Goal: Information Seeking & Learning: Learn about a topic

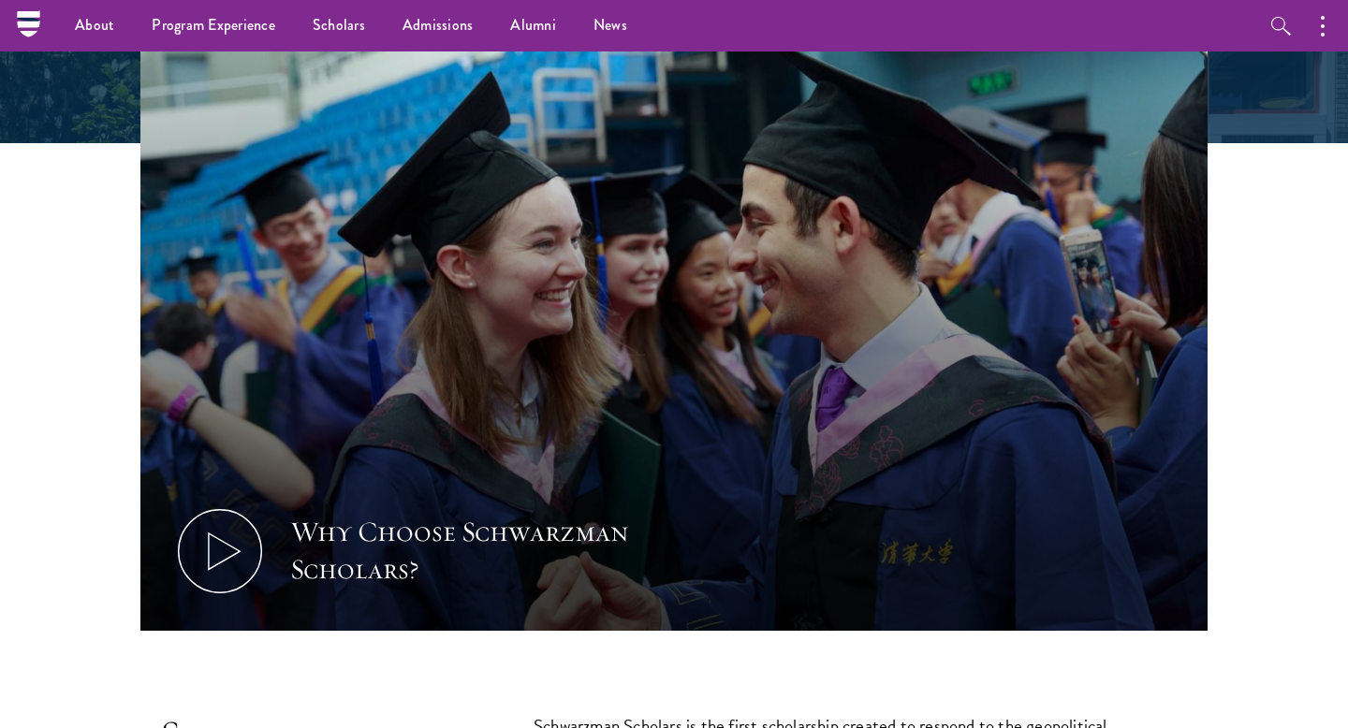
scroll to position [538, 0]
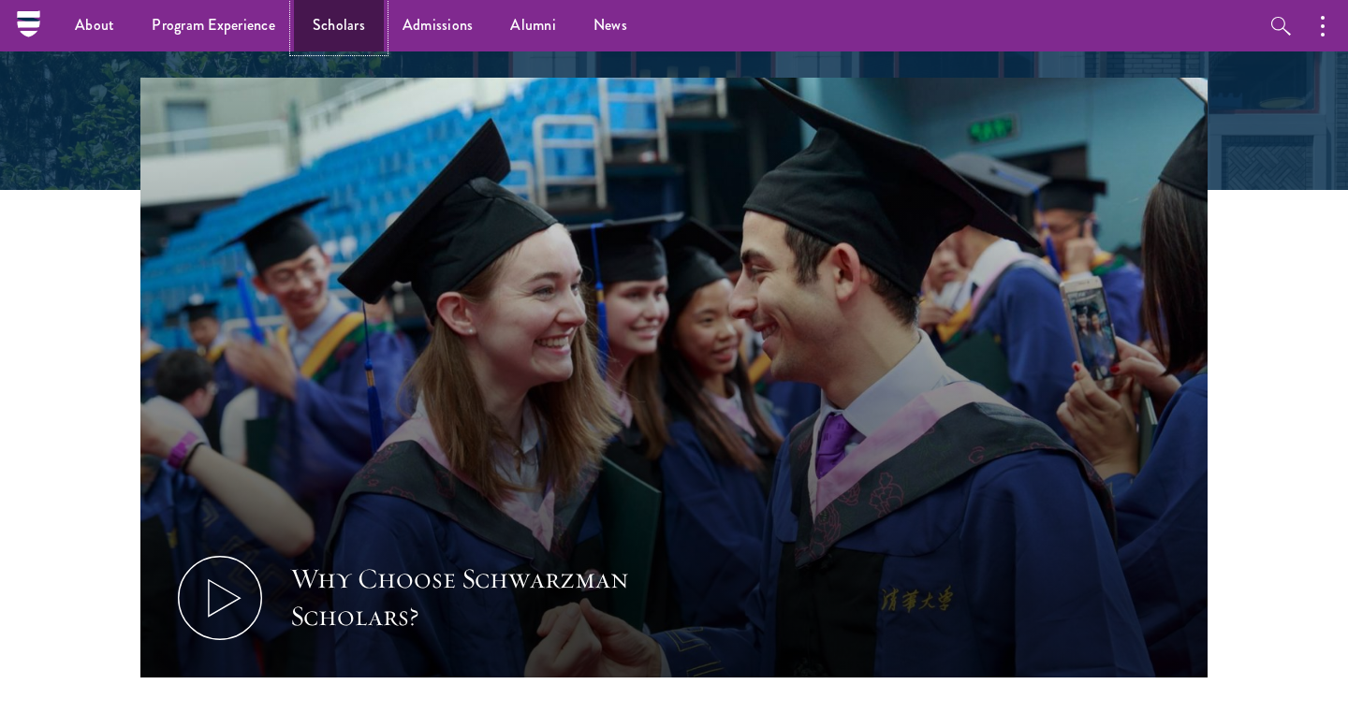
click at [351, 33] on link "Scholars" at bounding box center [339, 25] width 90 height 51
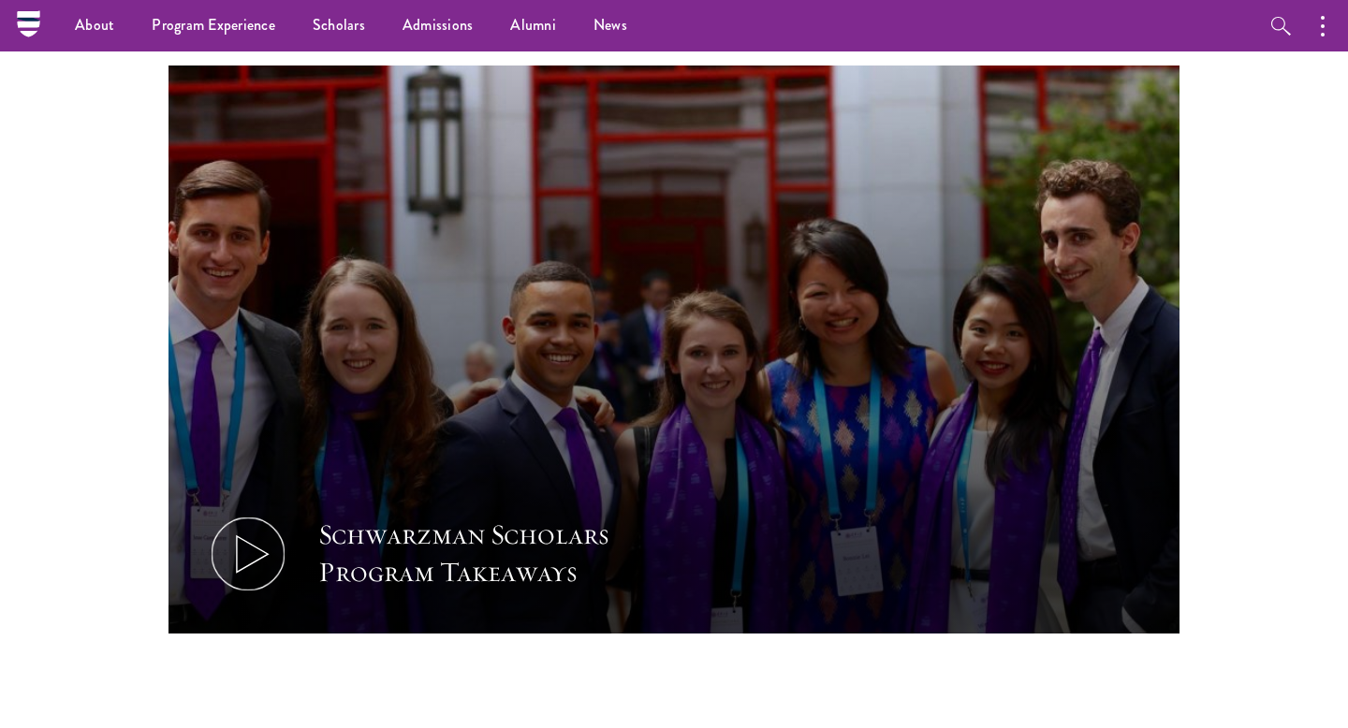
scroll to position [673, 0]
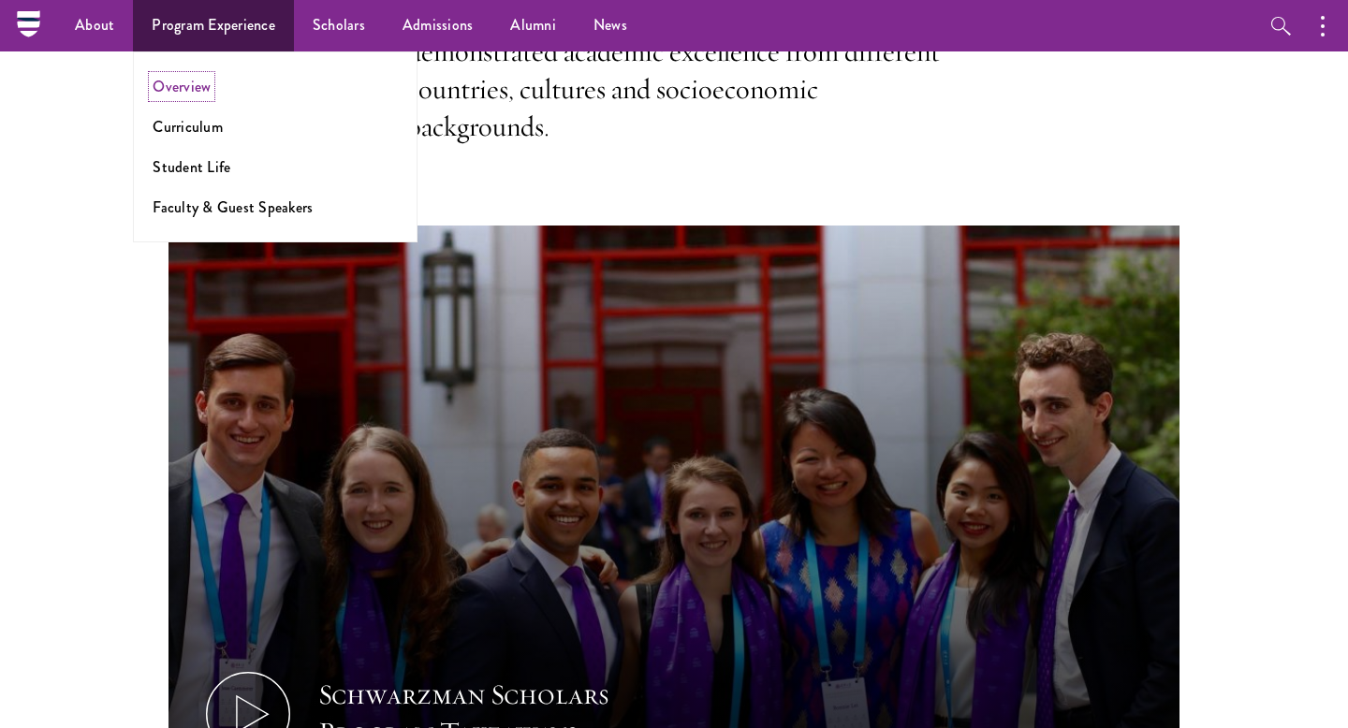
click at [186, 81] on link "Overview" at bounding box center [182, 87] width 58 height 22
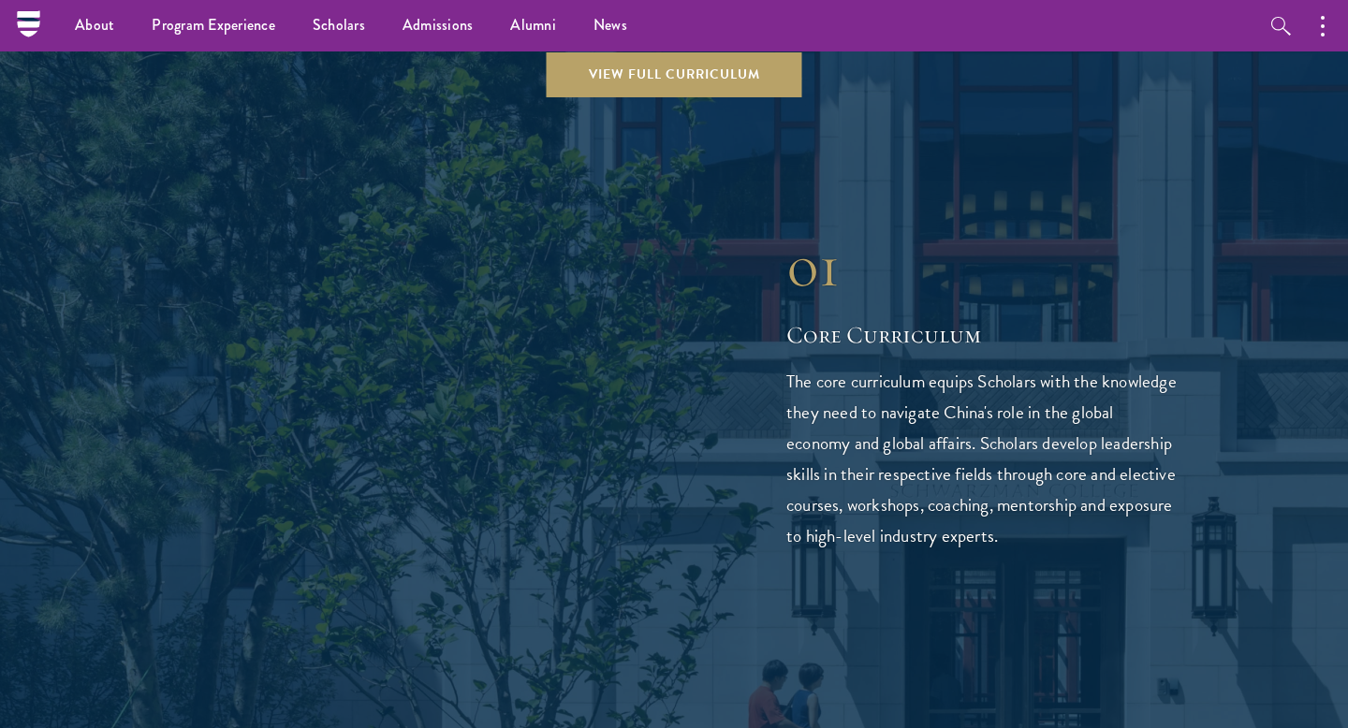
scroll to position [2732, 0]
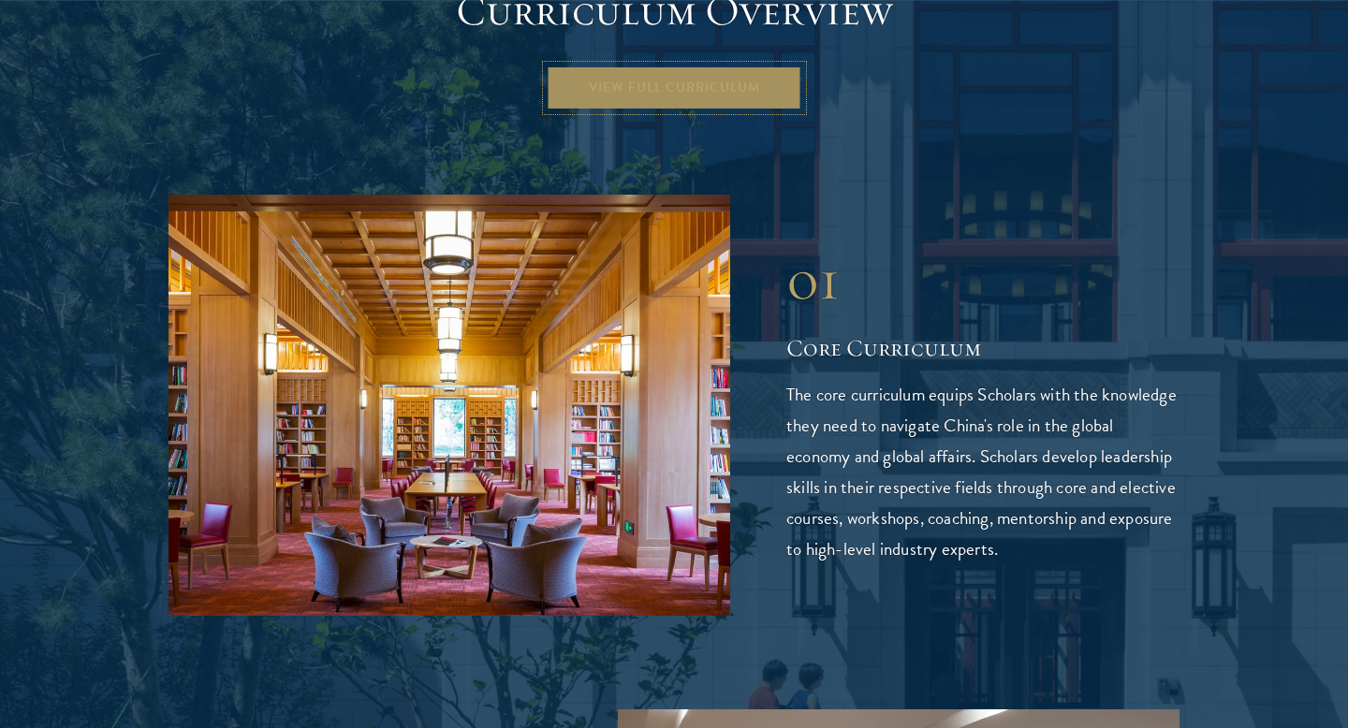
click at [635, 66] on link "View Full Curriculum" at bounding box center [675, 88] width 256 height 45
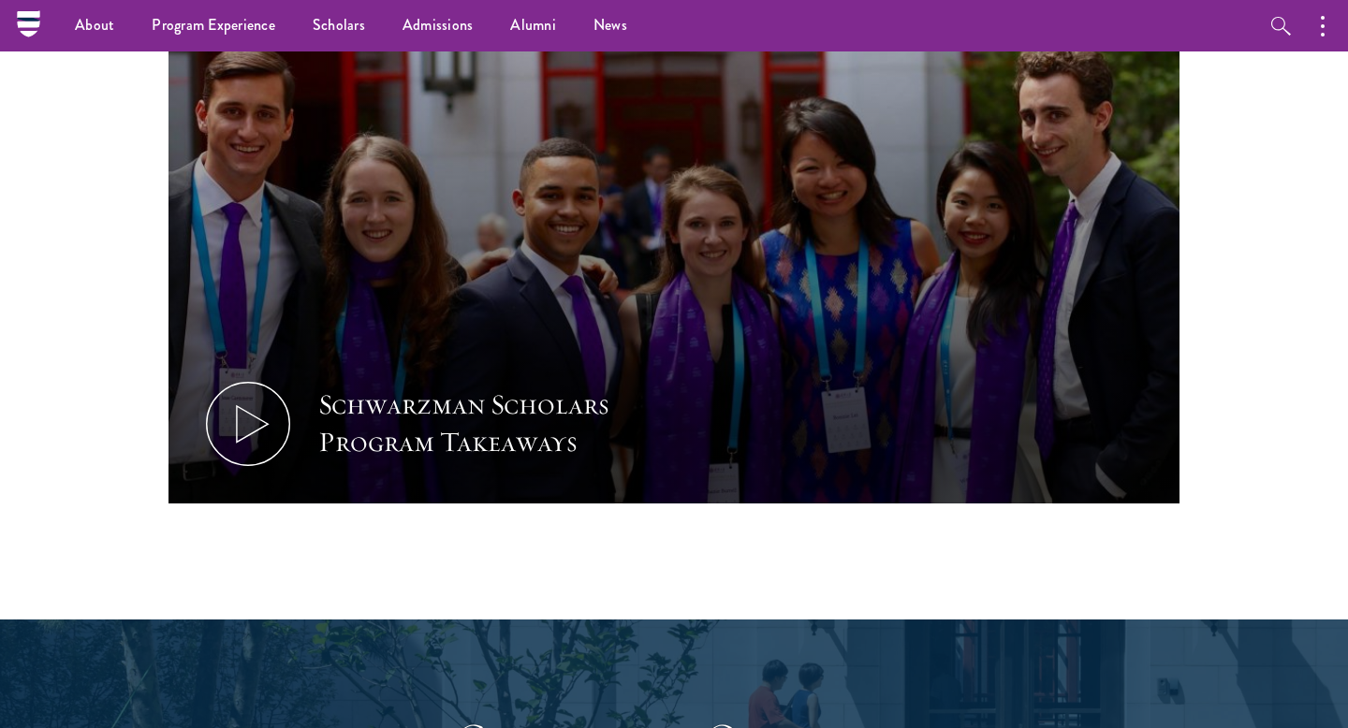
scroll to position [1591, 0]
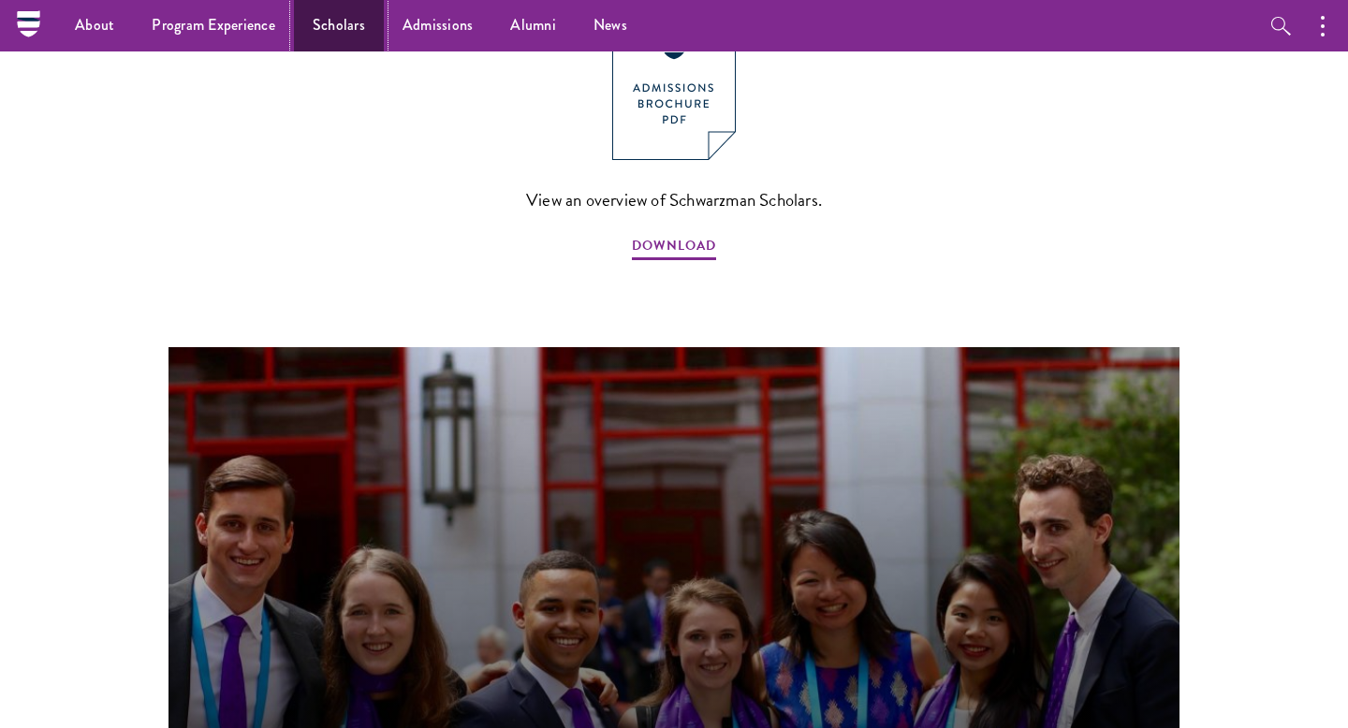
click at [348, 38] on link "Scholars" at bounding box center [339, 25] width 90 height 51
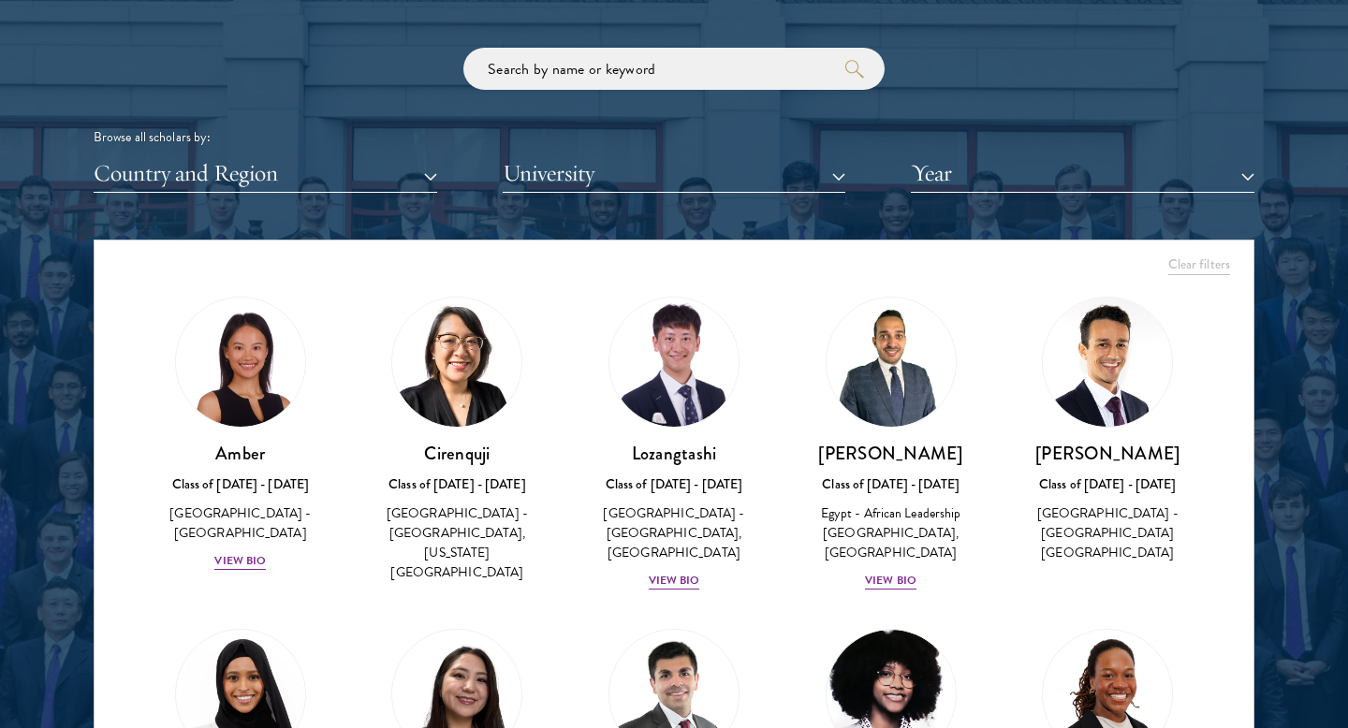
scroll to position [2403, 0]
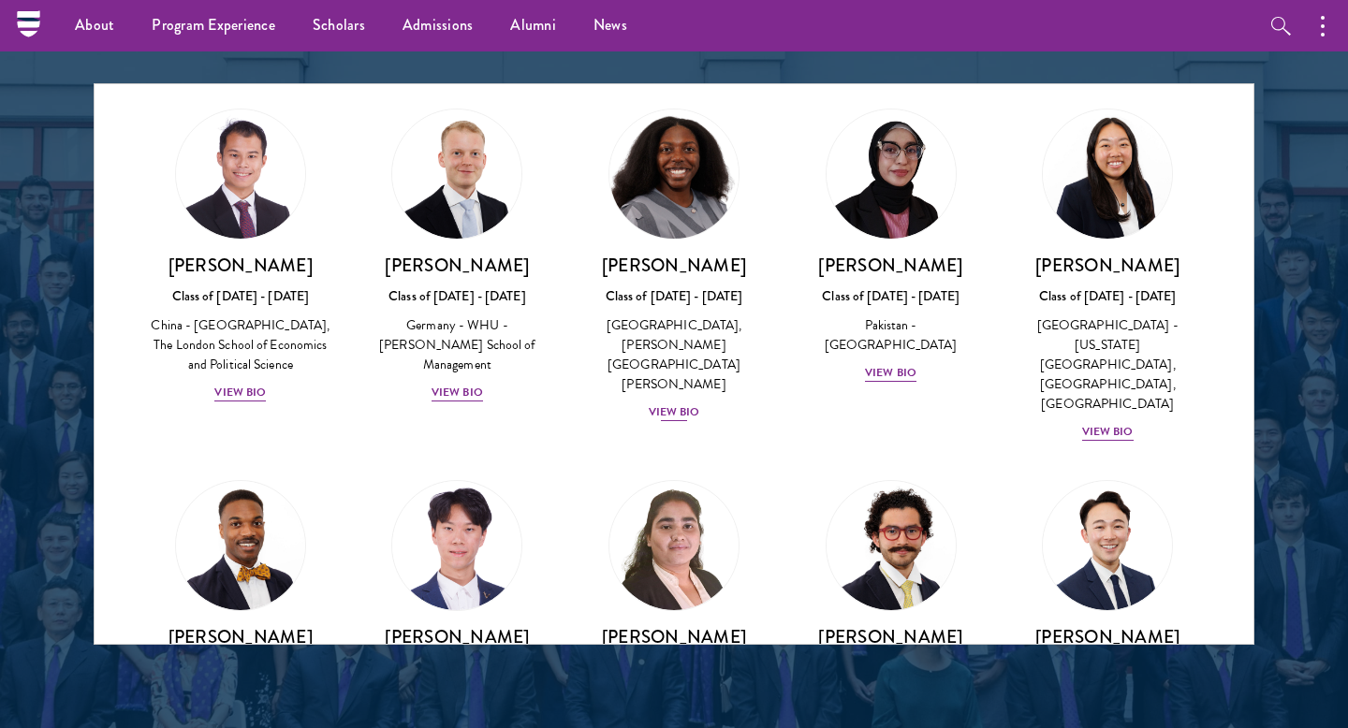
scroll to position [3683, 0]
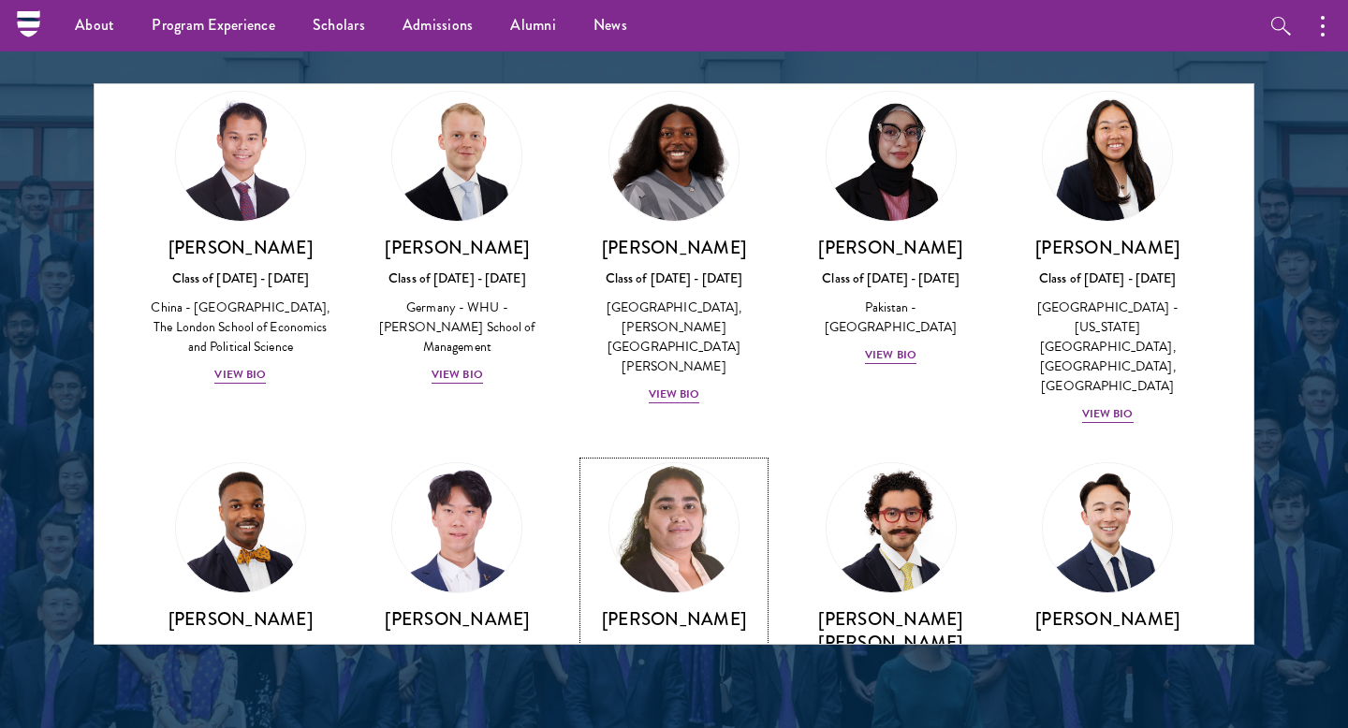
click at [681, 718] on div "View Bio" at bounding box center [674, 727] width 51 height 18
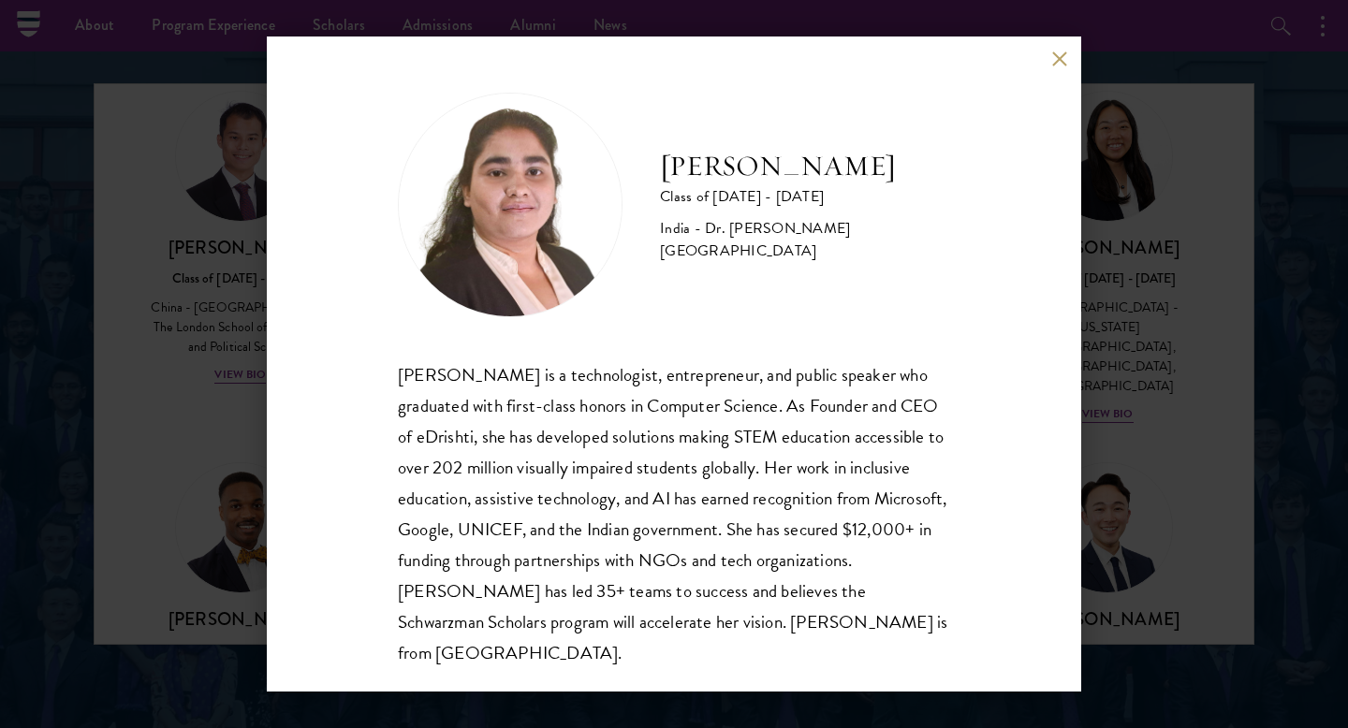
click at [1248, 348] on div "[PERSON_NAME] Class of [DATE] - [DATE] [GEOGRAPHIC_DATA] - Dr. [PERSON_NAME][GE…" at bounding box center [674, 364] width 1348 height 728
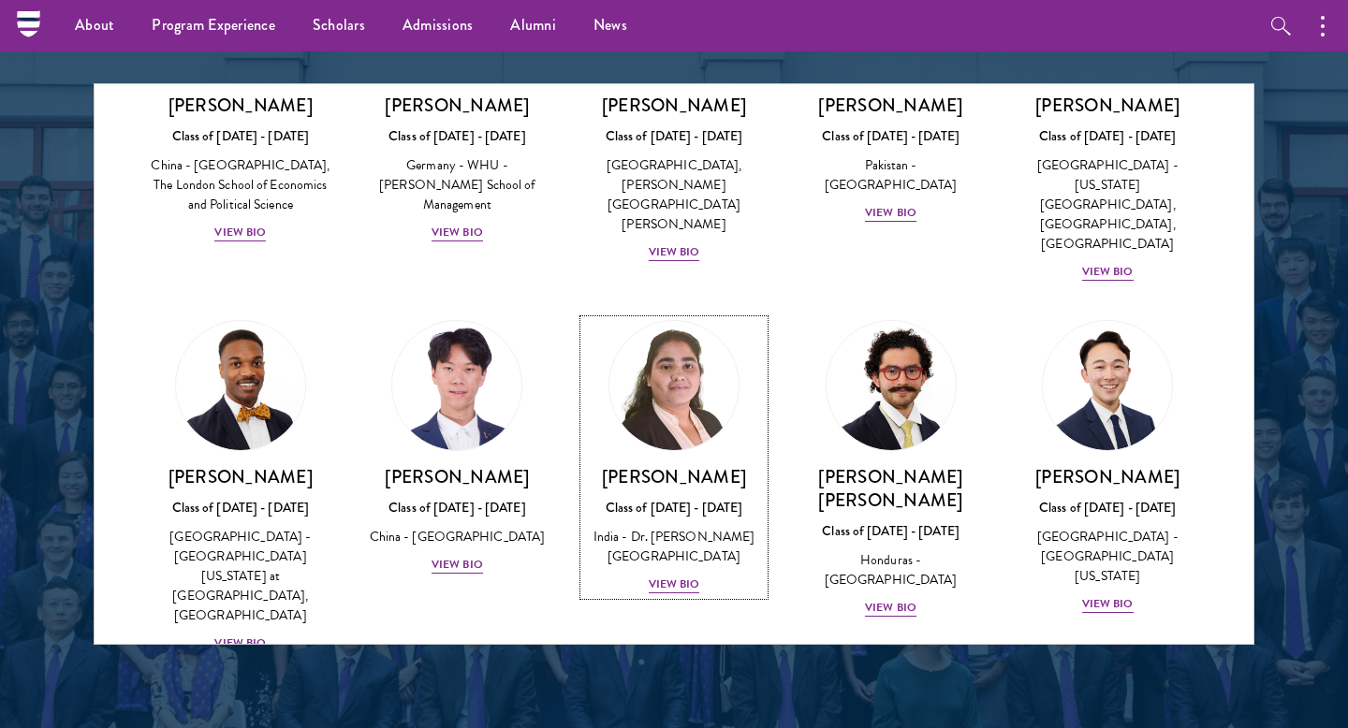
scroll to position [3841, 0]
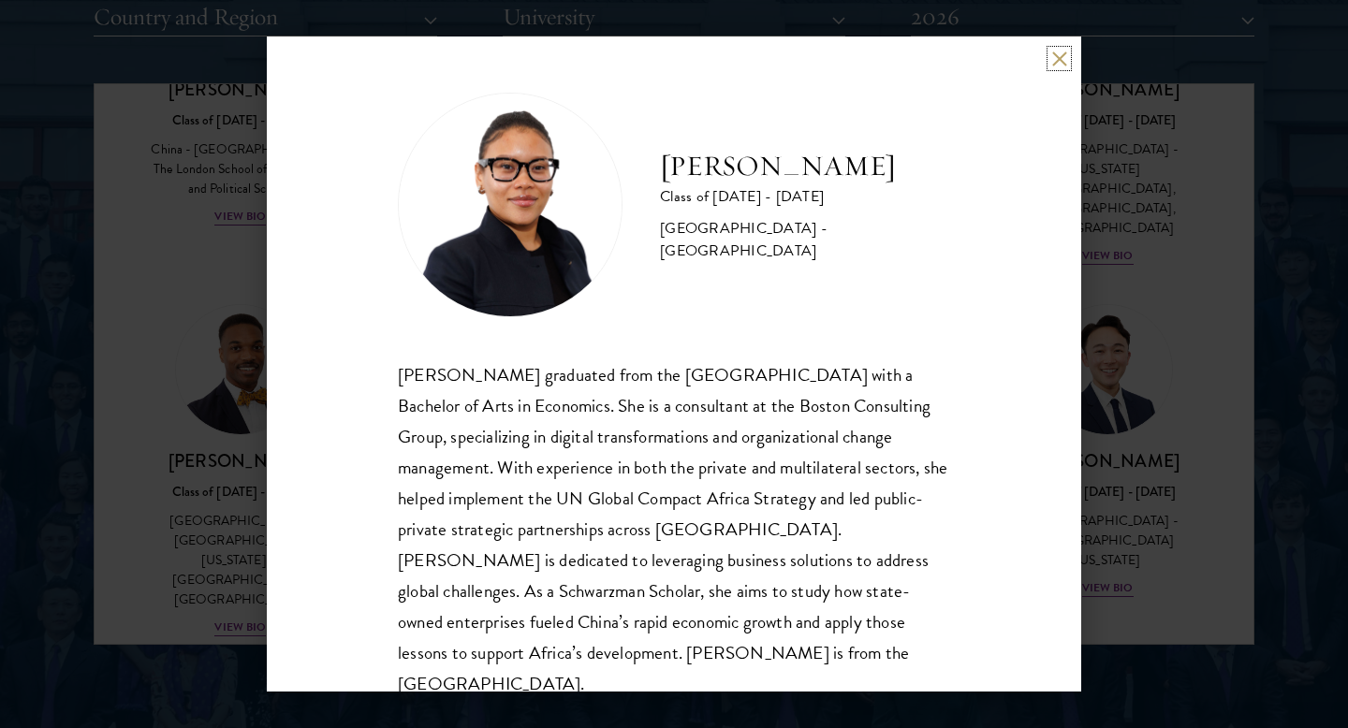
scroll to position [2510, 0]
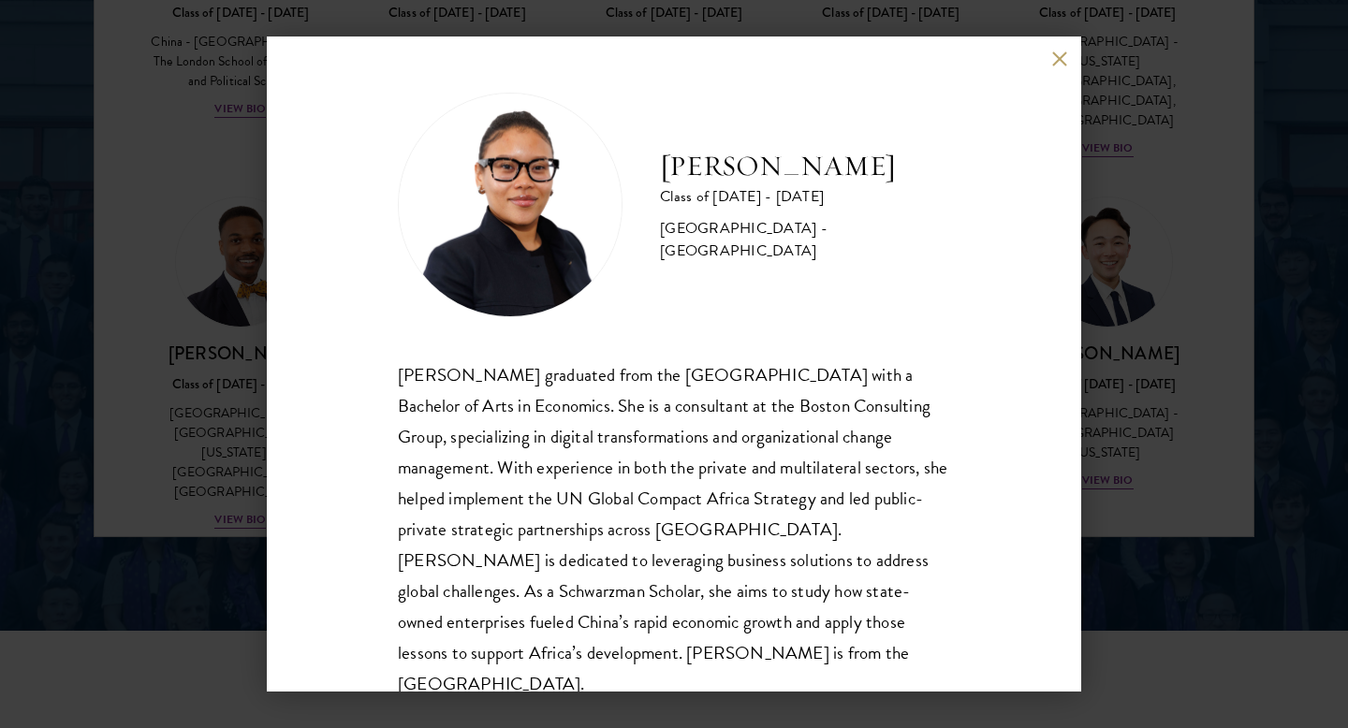
click at [1209, 213] on div "[PERSON_NAME] Class of [DATE] - [DATE] [GEOGRAPHIC_DATA] - [GEOGRAPHIC_DATA] [P…" at bounding box center [674, 364] width 1348 height 728
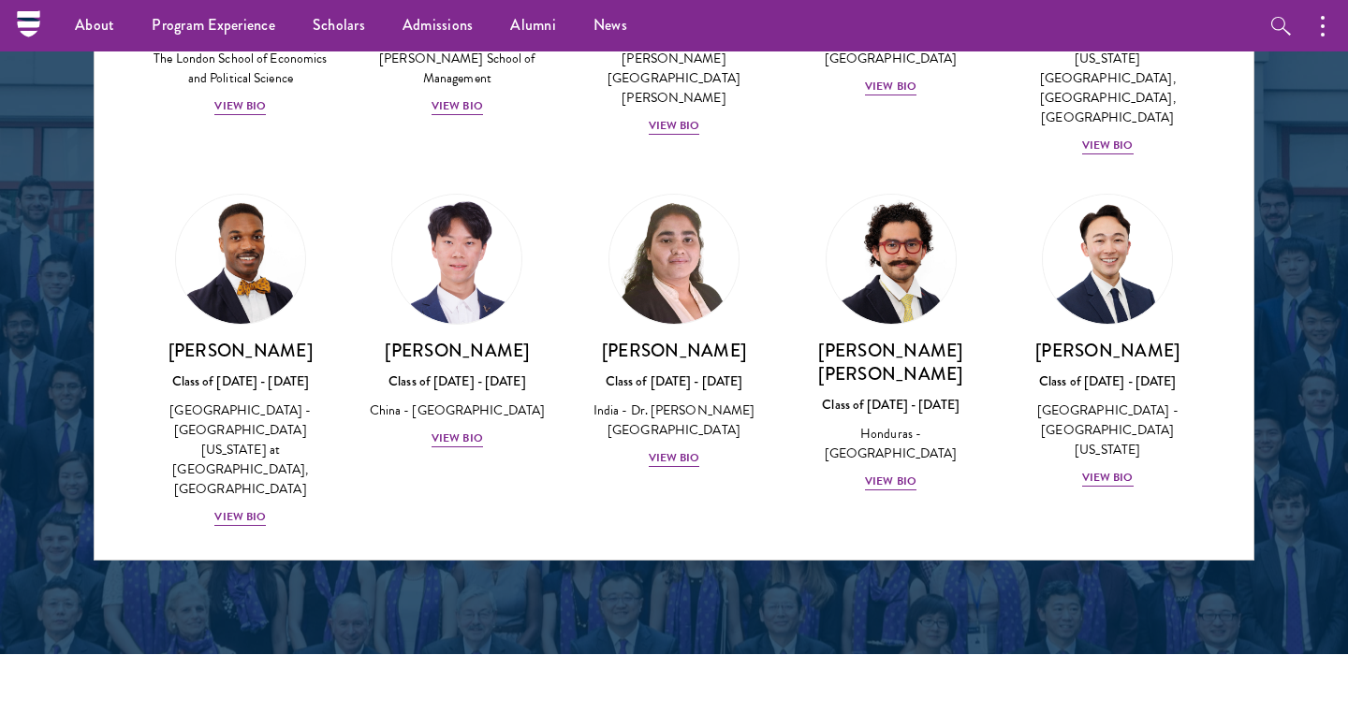
scroll to position [3889, 0]
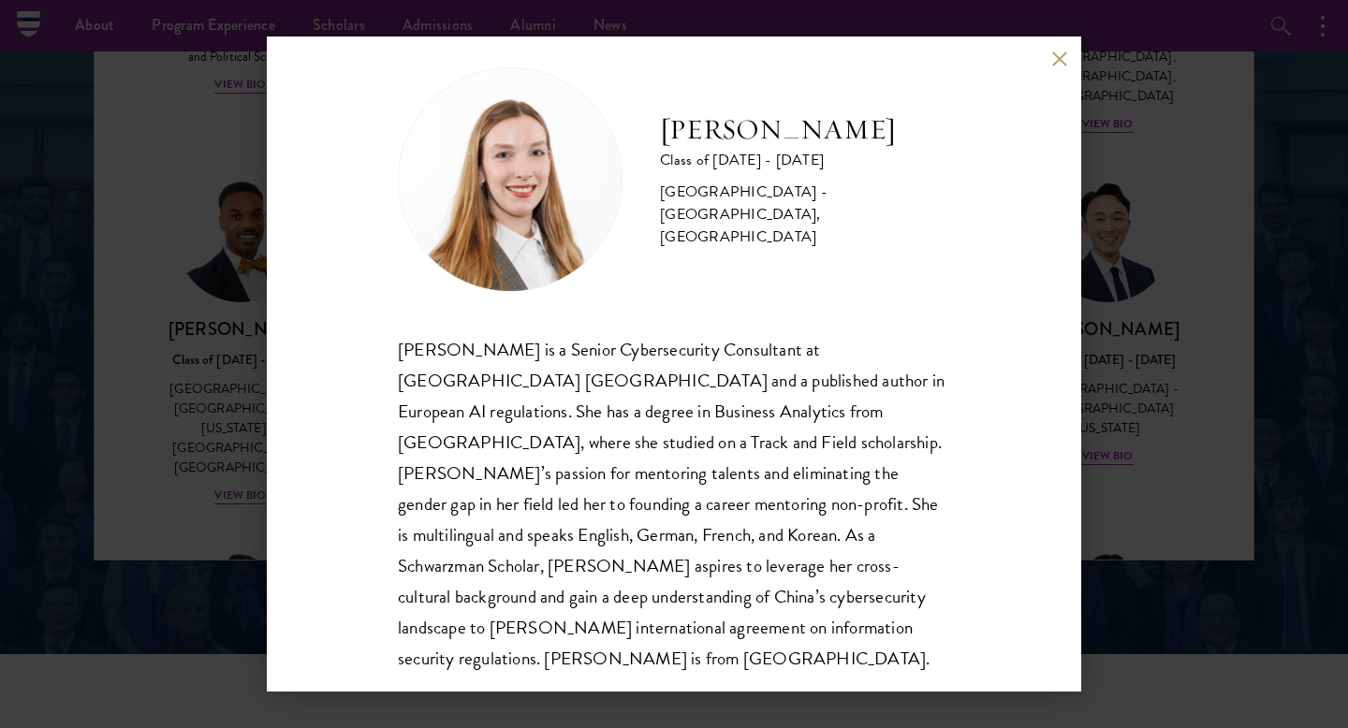
scroll to position [33, 0]
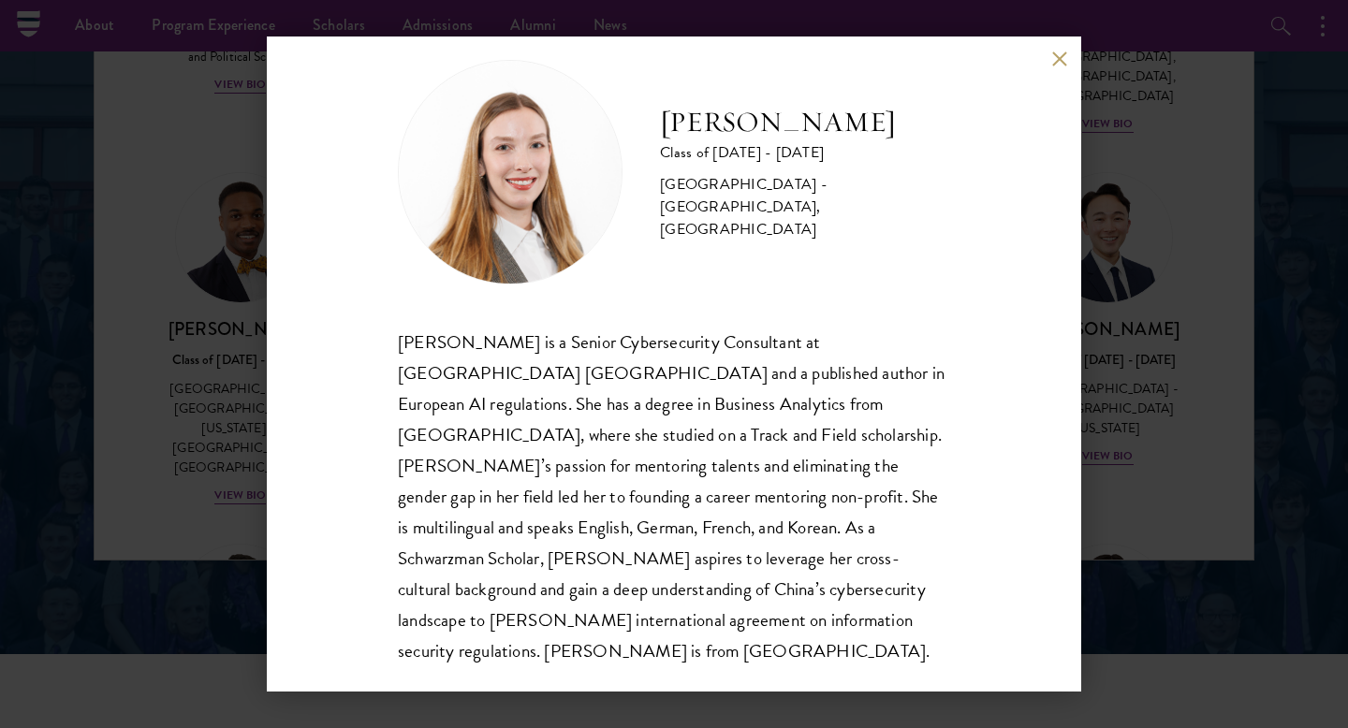
click at [1053, 59] on button at bounding box center [1059, 59] width 16 height 16
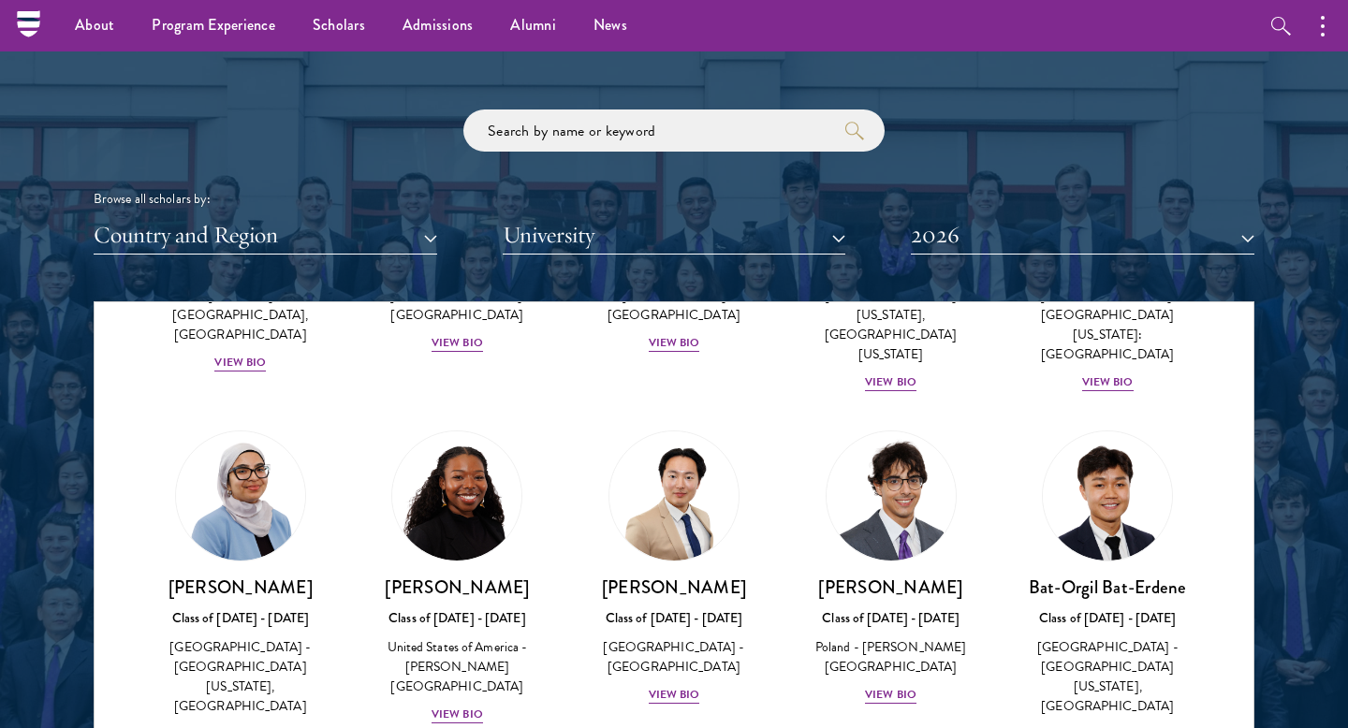
scroll to position [1143, 0]
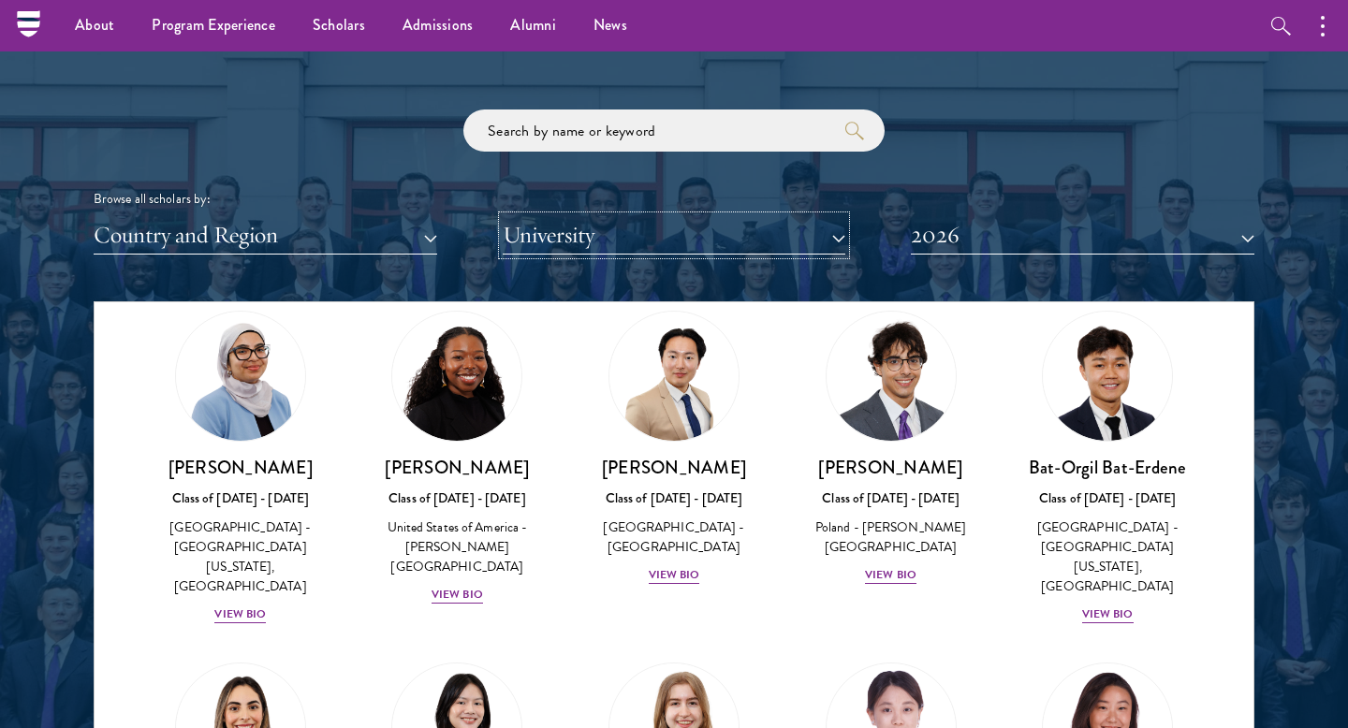
click at [578, 228] on button "University" at bounding box center [675, 235] width 344 height 38
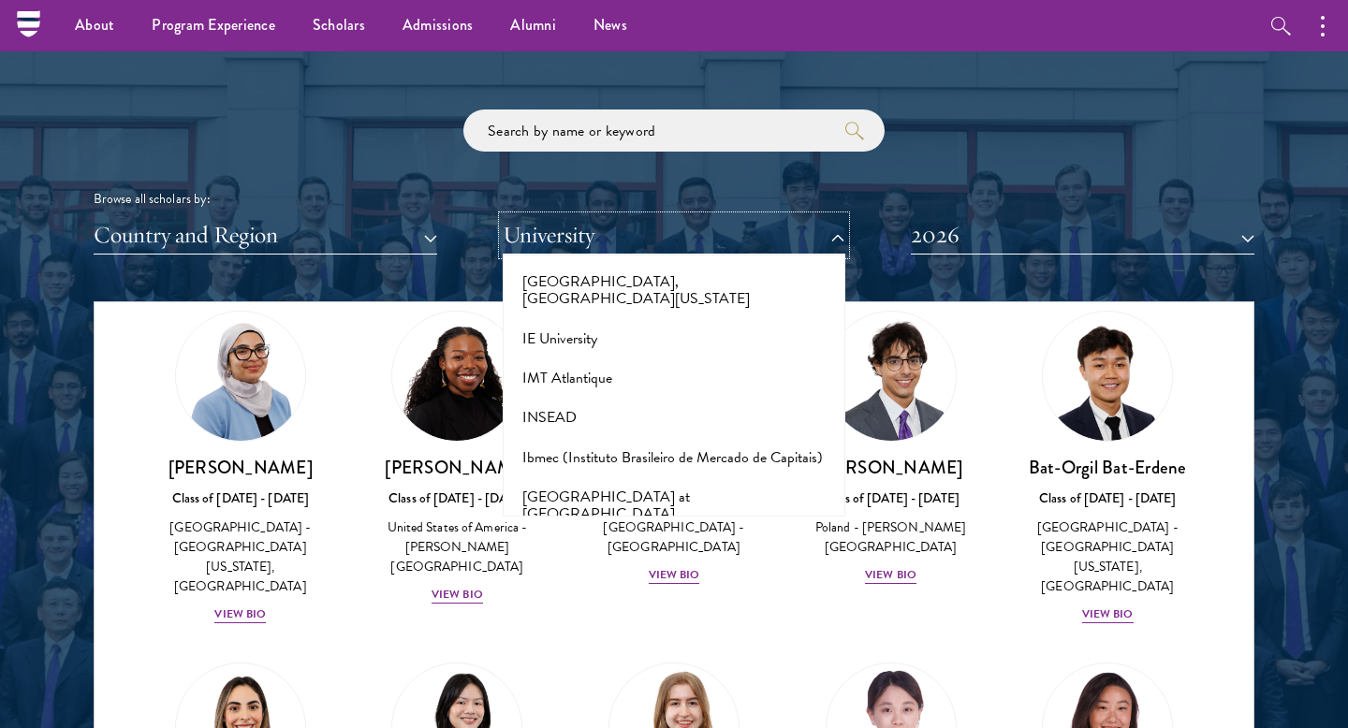
scroll to position [5221, 0]
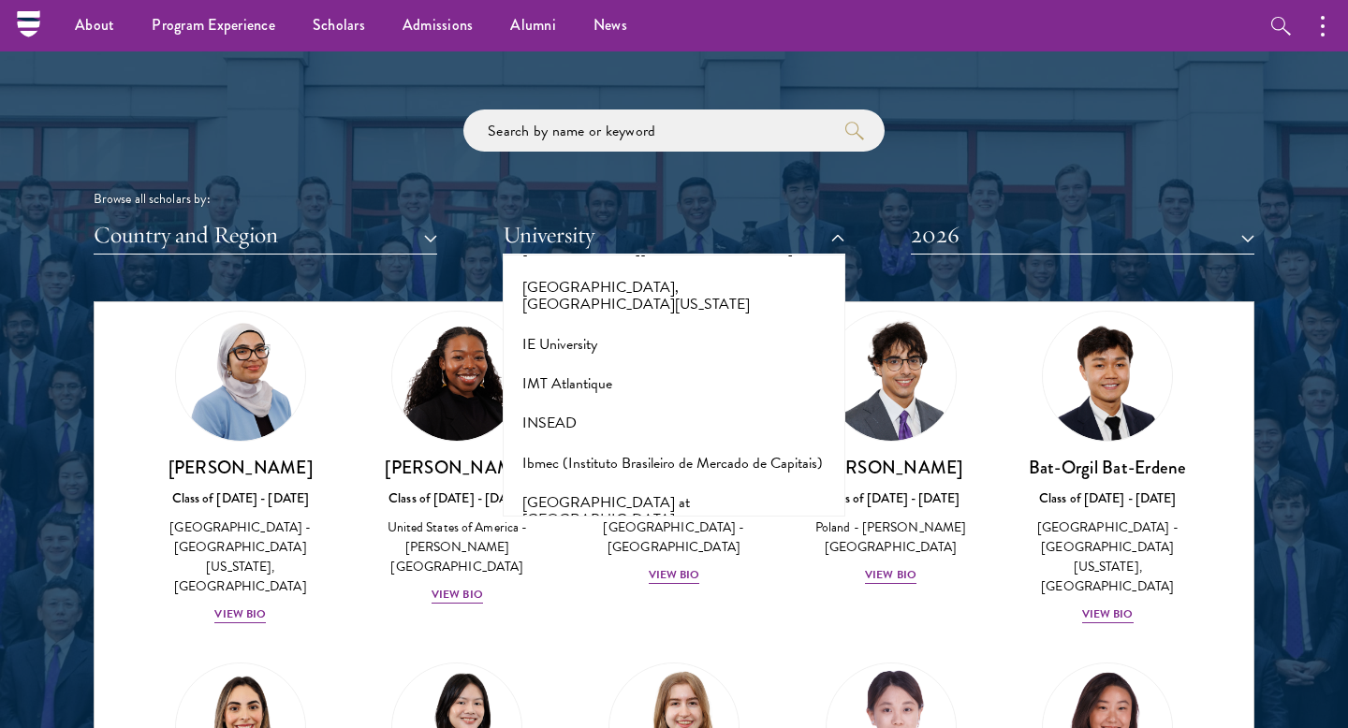
click at [593, 620] on button "India Institute of Science" at bounding box center [674, 639] width 332 height 39
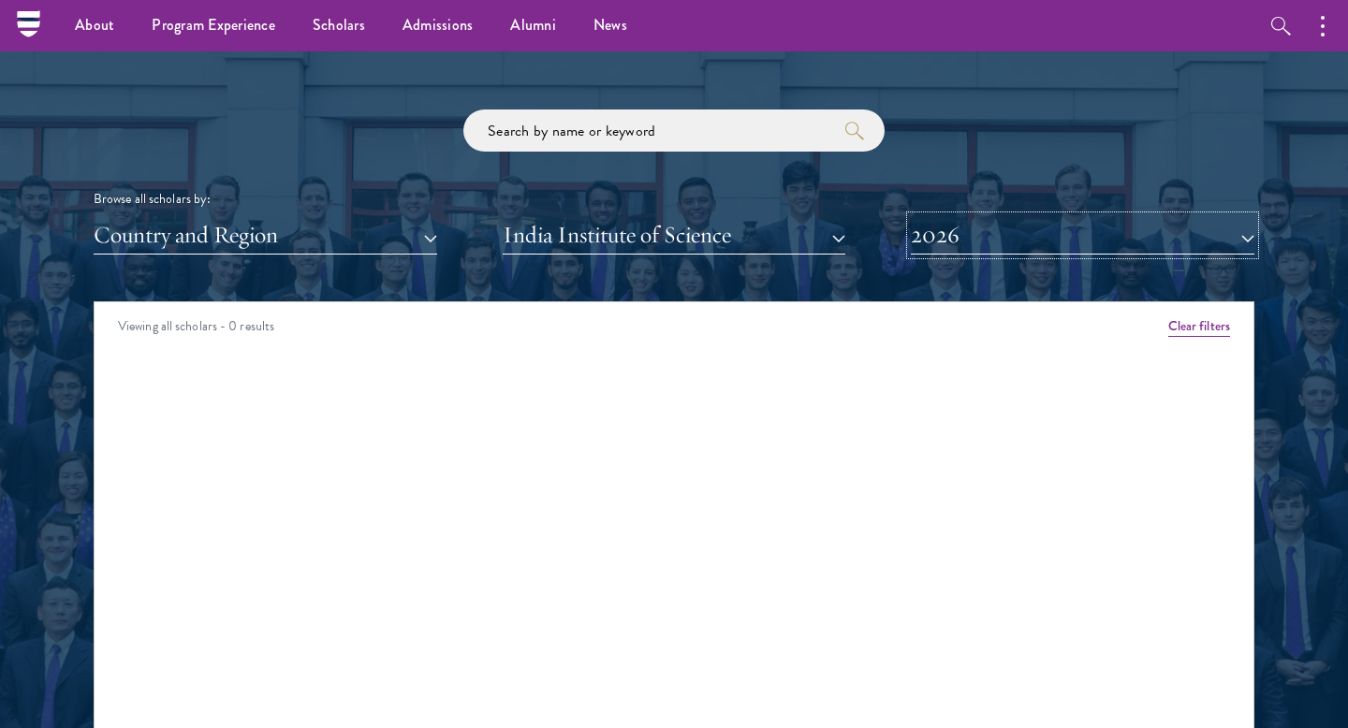
click at [1030, 218] on button "2026" at bounding box center [1083, 235] width 344 height 38
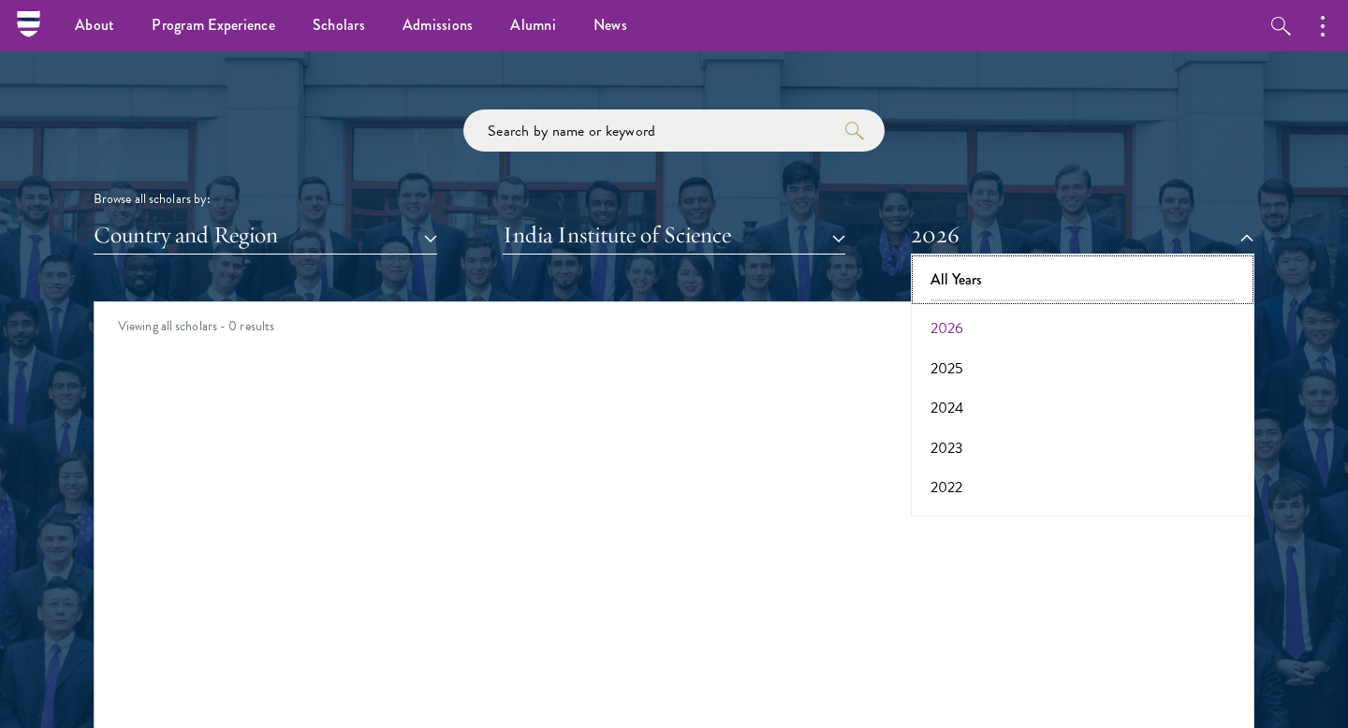
click at [957, 283] on button "All Years" at bounding box center [1082, 279] width 332 height 39
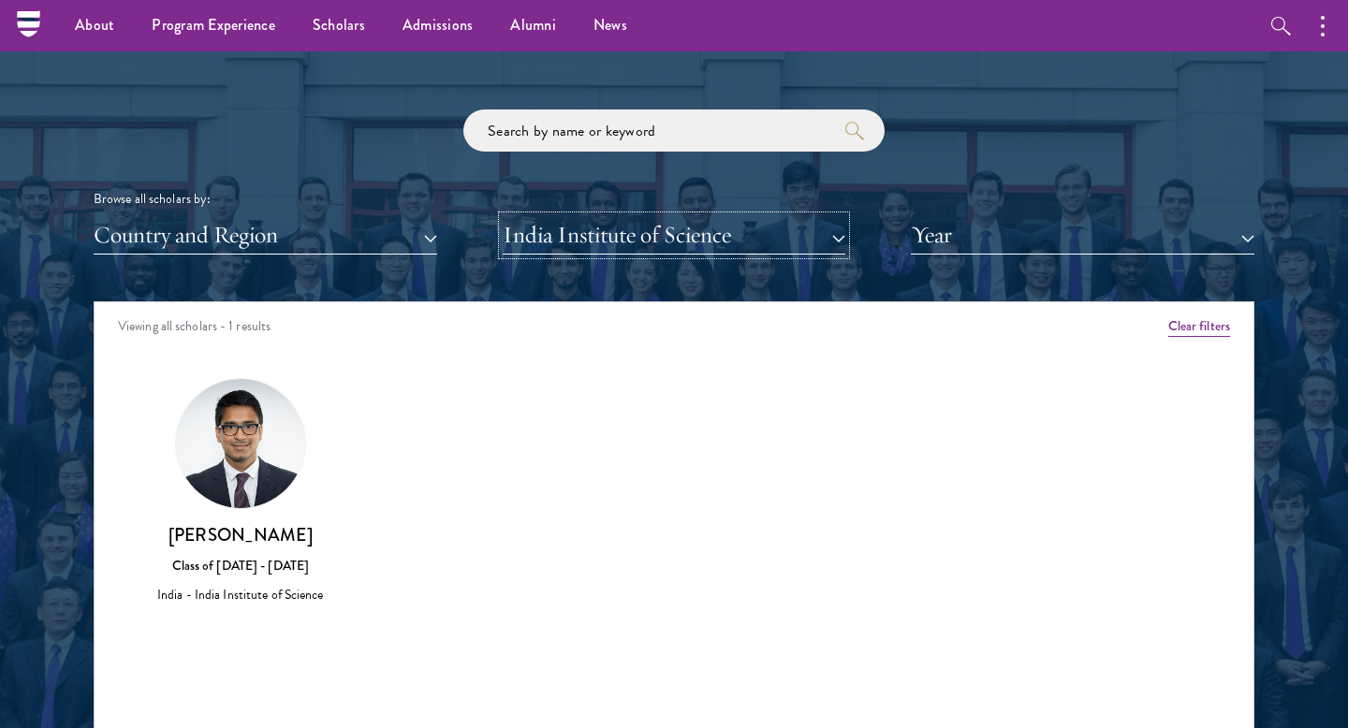
click at [581, 229] on button "India Institute of Science" at bounding box center [675, 235] width 344 height 38
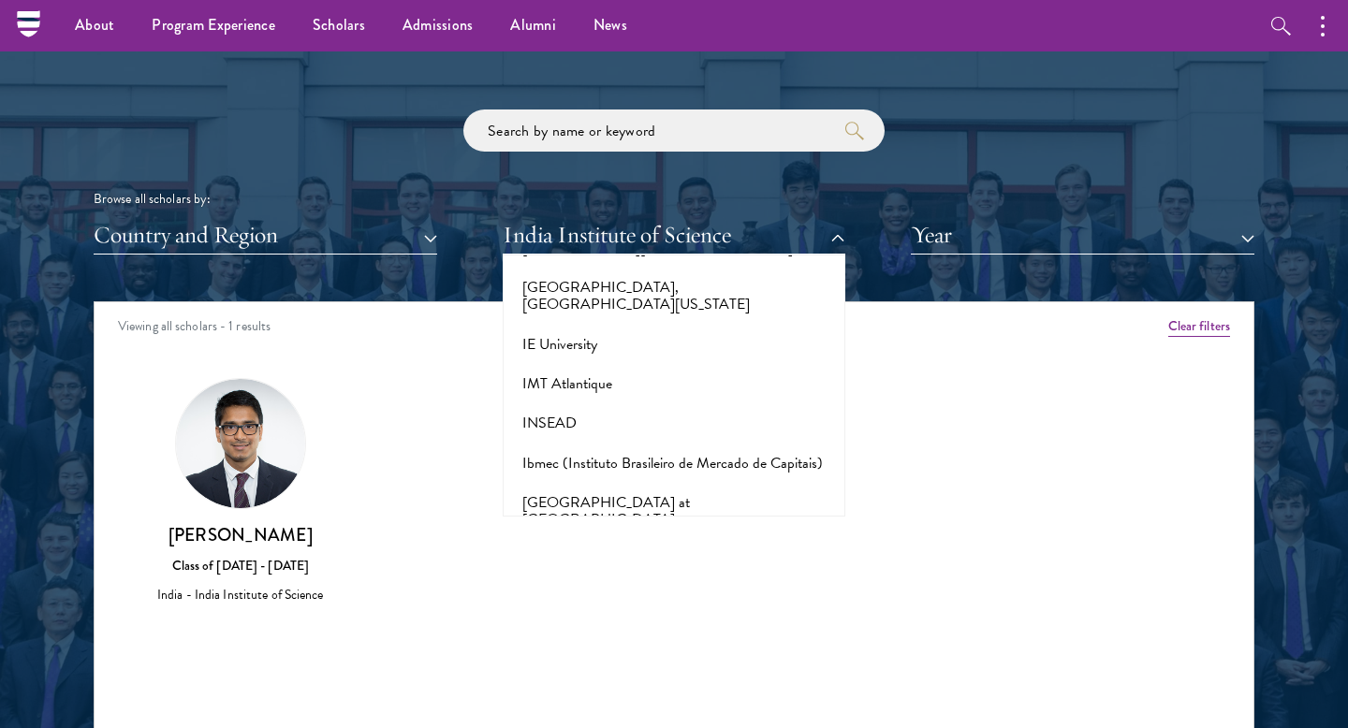
click at [613, 659] on button "[GEOGRAPHIC_DATA], [GEOGRAPHIC_DATA]" at bounding box center [674, 687] width 332 height 57
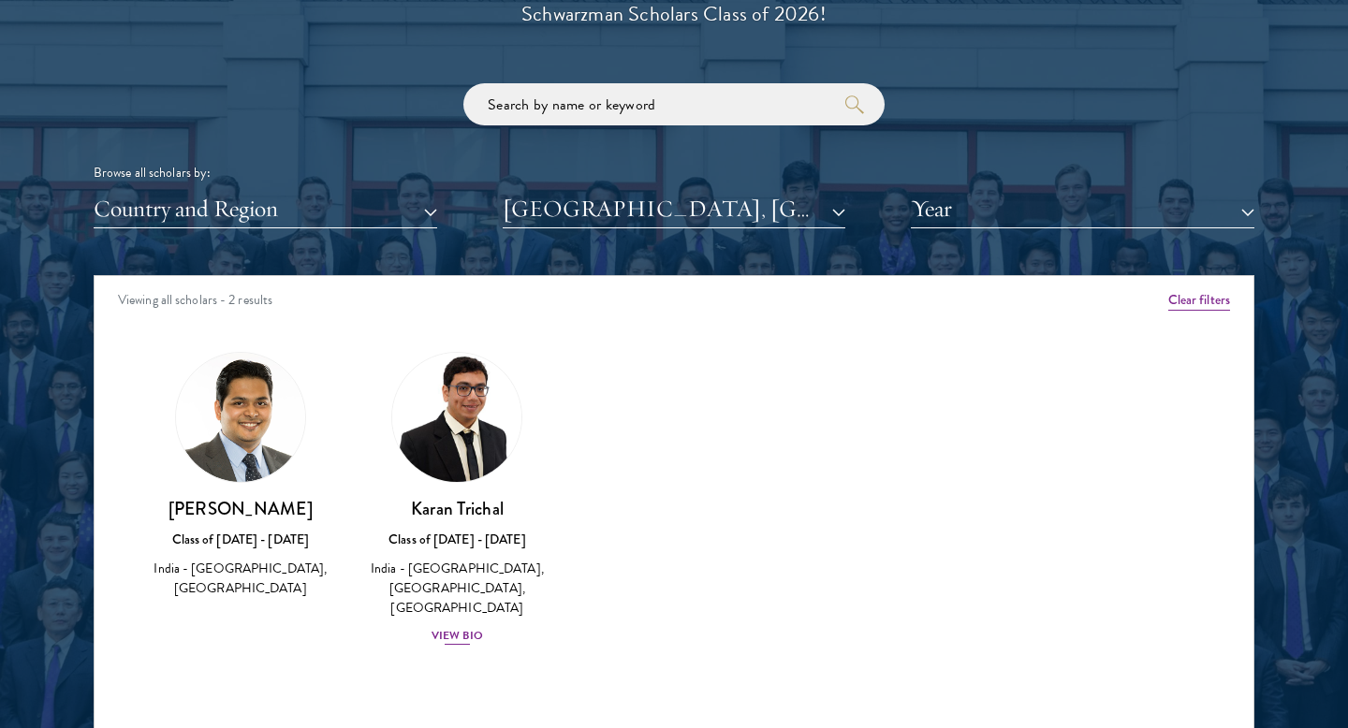
scroll to position [2217, 0]
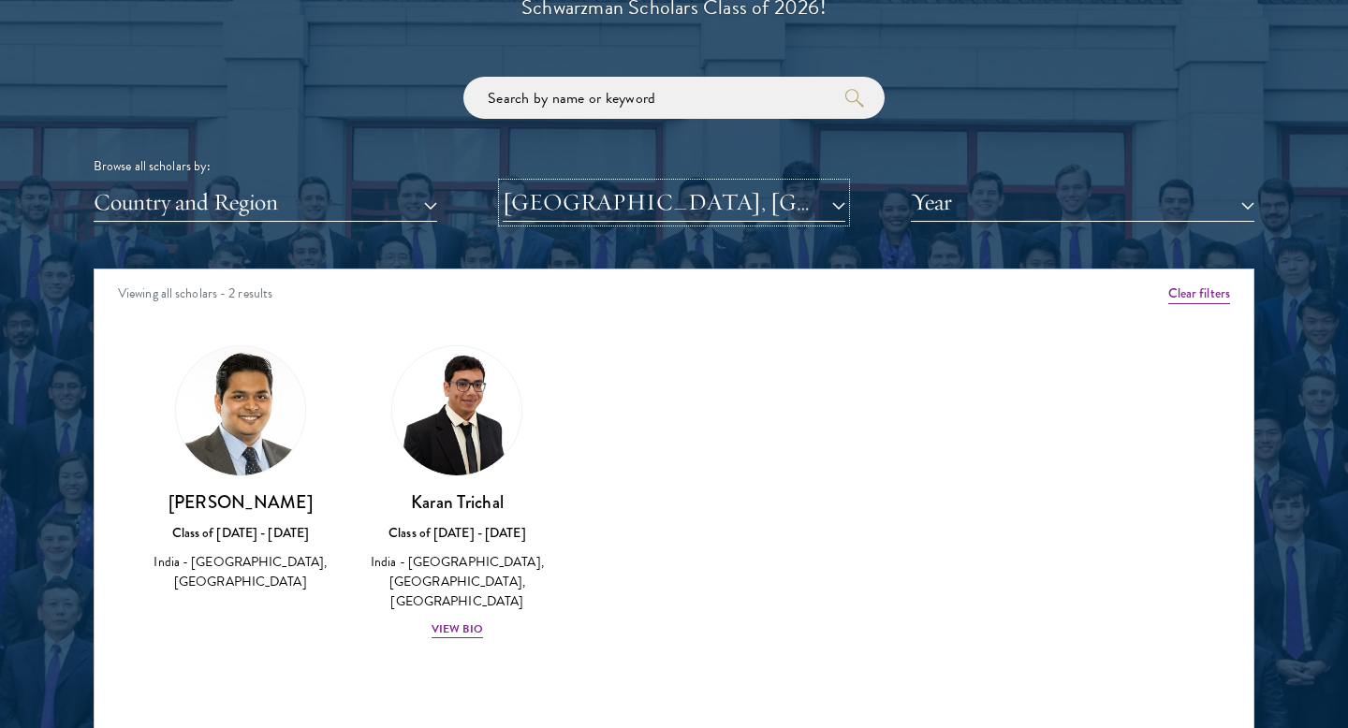
click at [552, 210] on button "[GEOGRAPHIC_DATA], [GEOGRAPHIC_DATA]" at bounding box center [675, 202] width 344 height 38
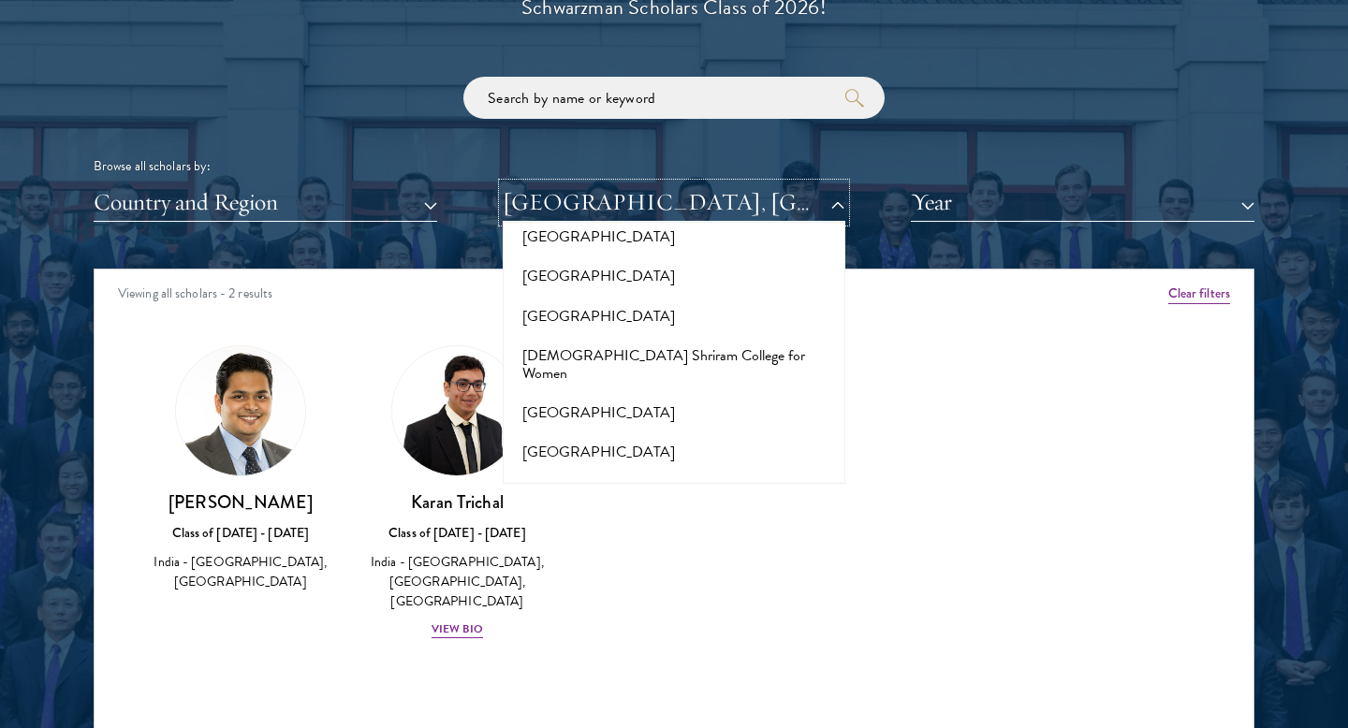
scroll to position [6236, 0]
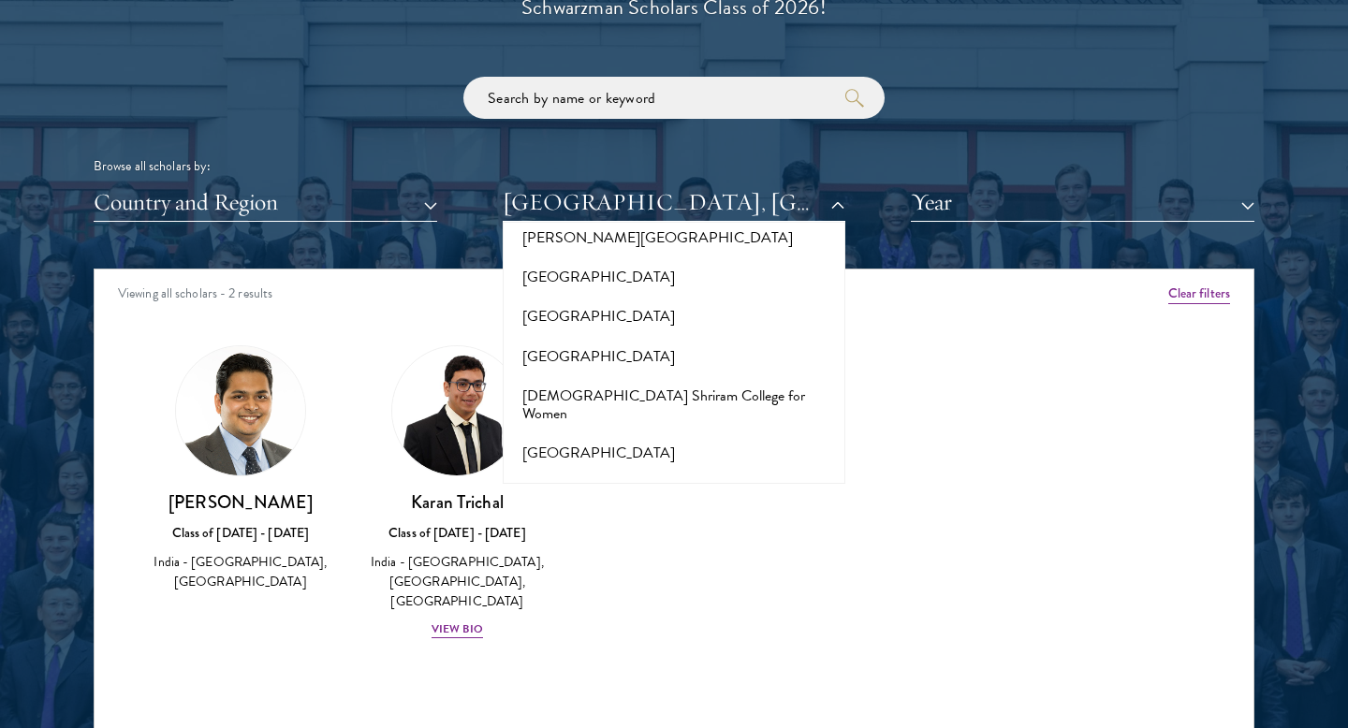
click at [623, 609] on button "London School of Economics and Political Science" at bounding box center [674, 628] width 332 height 39
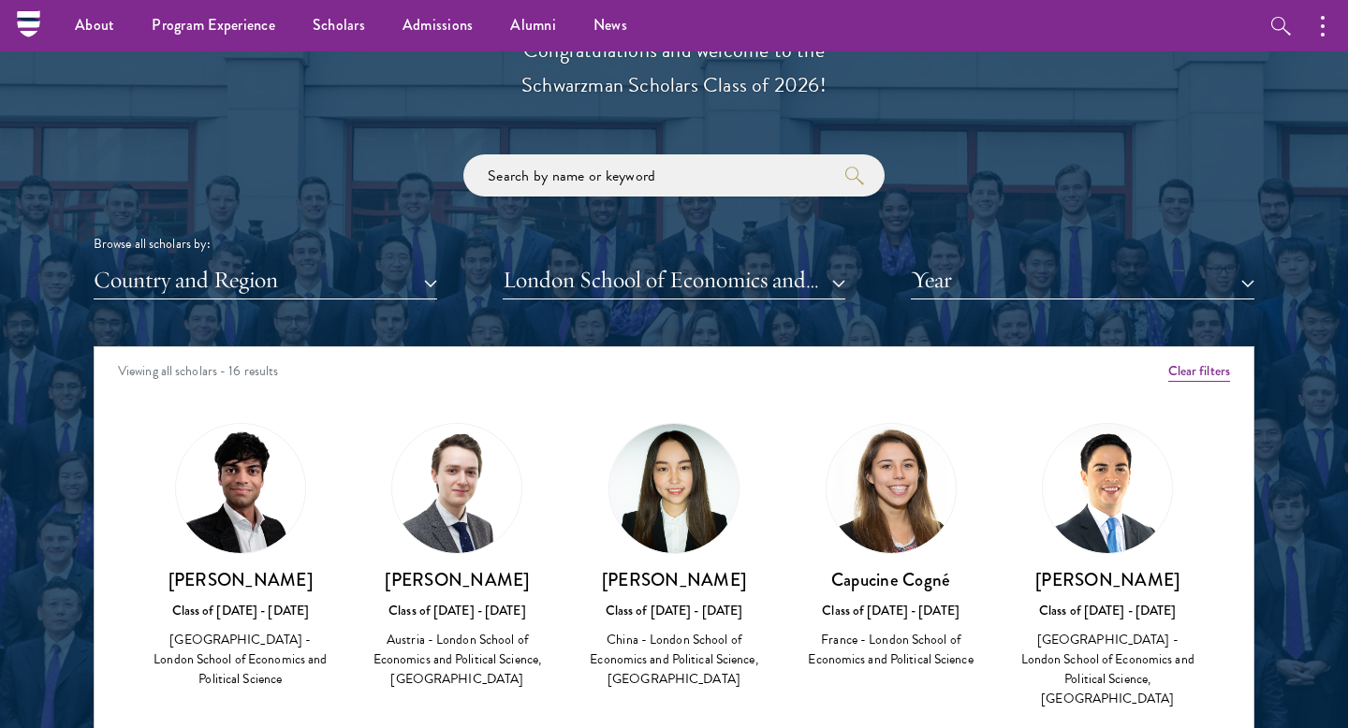
scroll to position [45, 0]
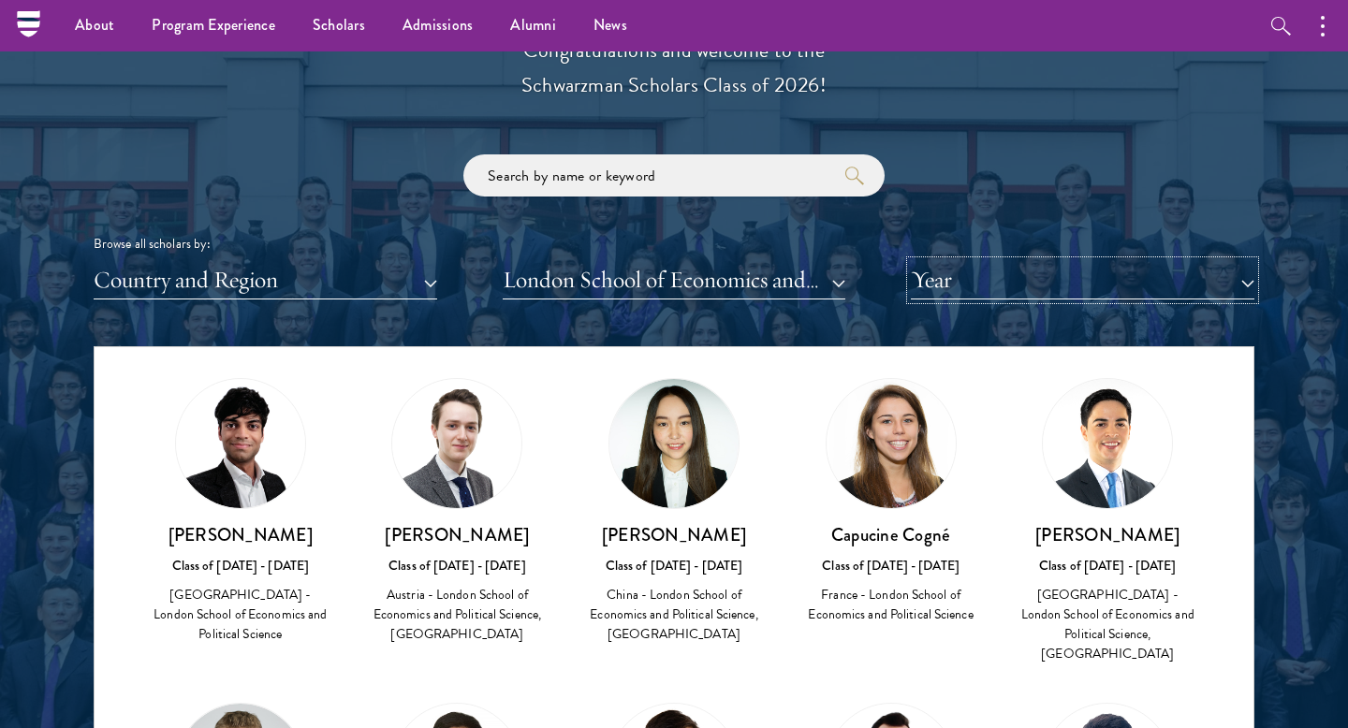
click at [962, 285] on button "Year" at bounding box center [1083, 280] width 344 height 38
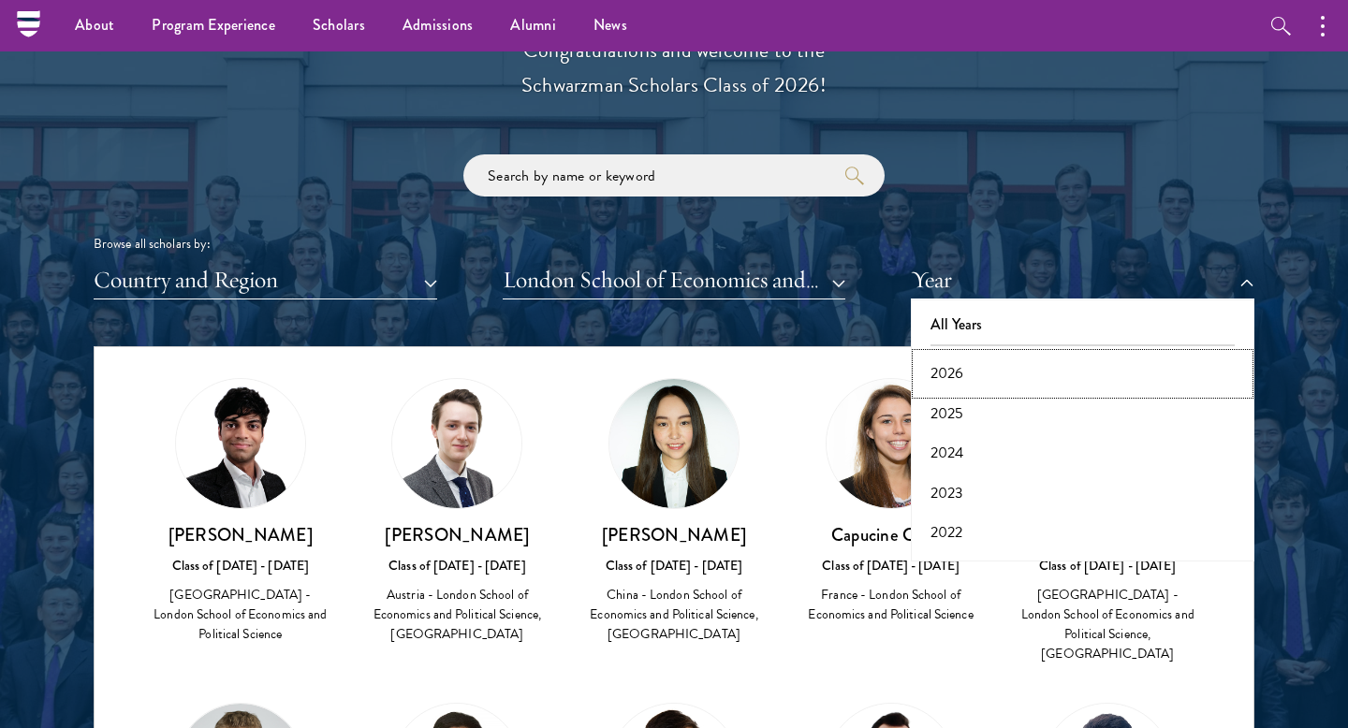
click at [968, 369] on button "2026" at bounding box center [1082, 373] width 332 height 39
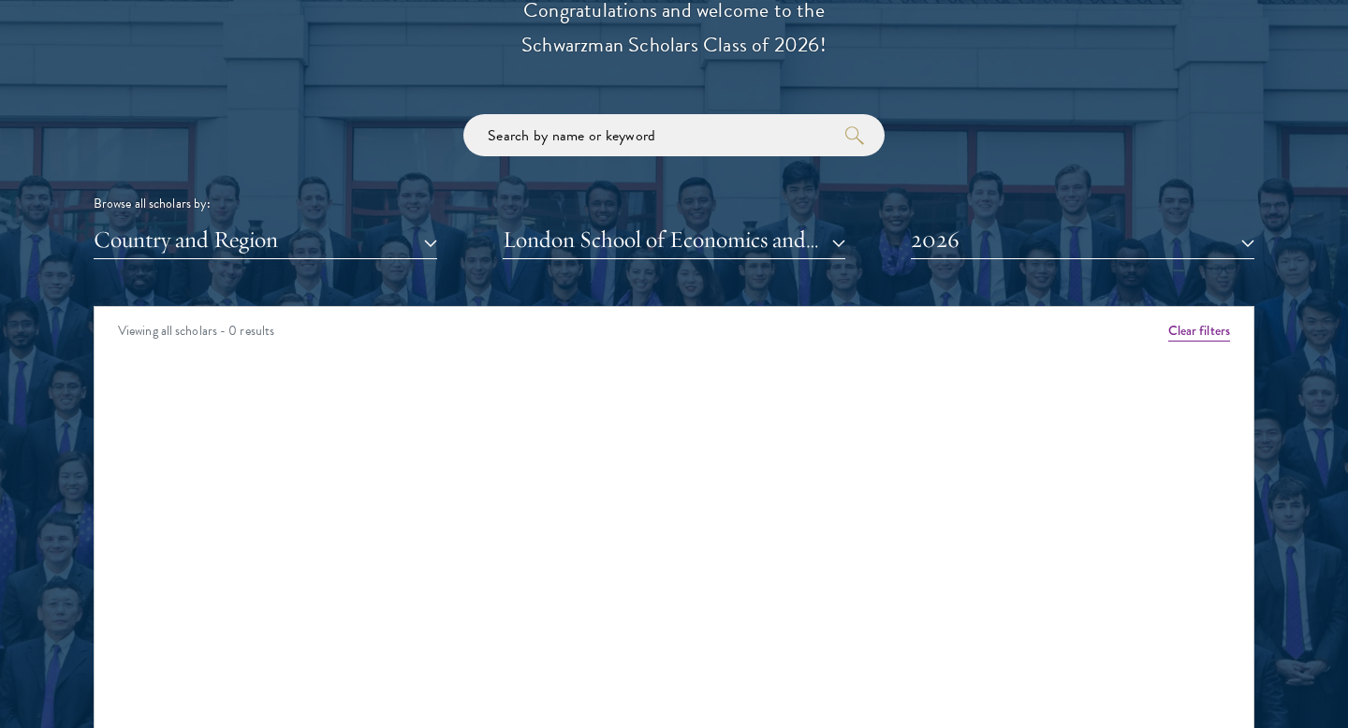
scroll to position [2186, 0]
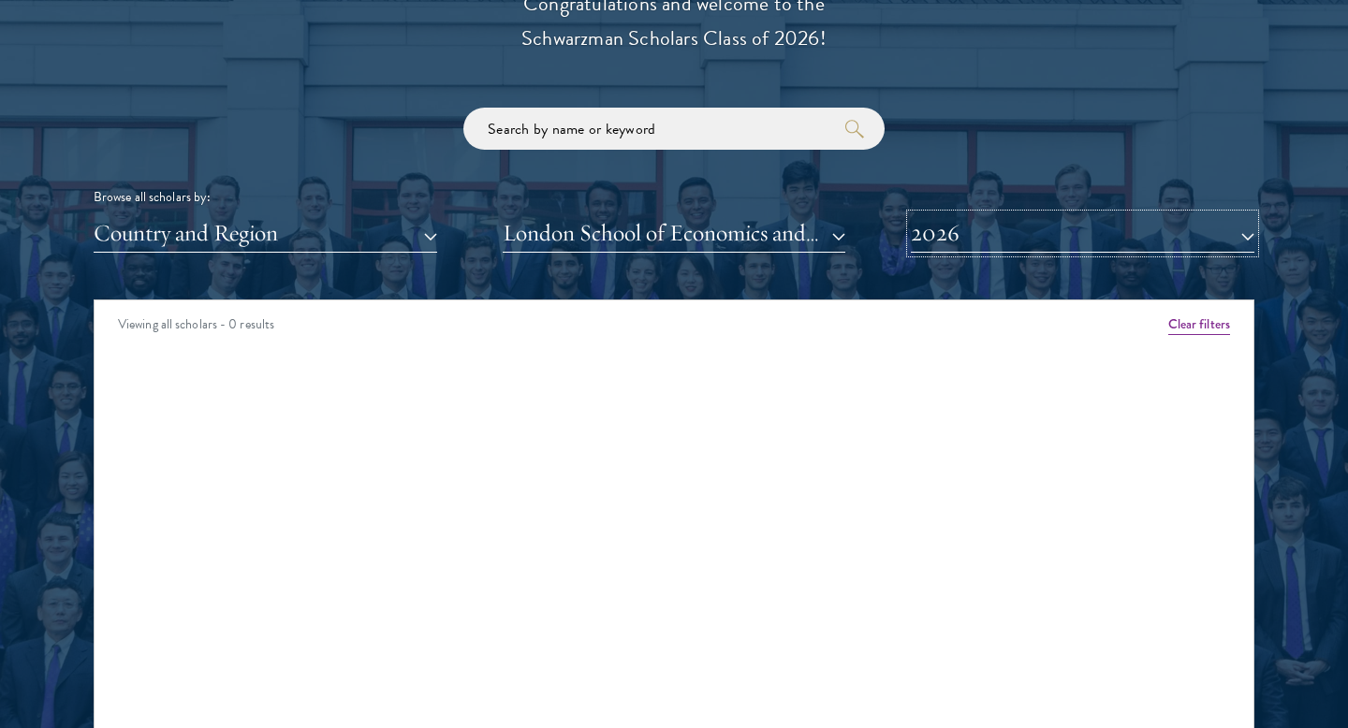
click at [961, 245] on button "2026" at bounding box center [1083, 233] width 344 height 38
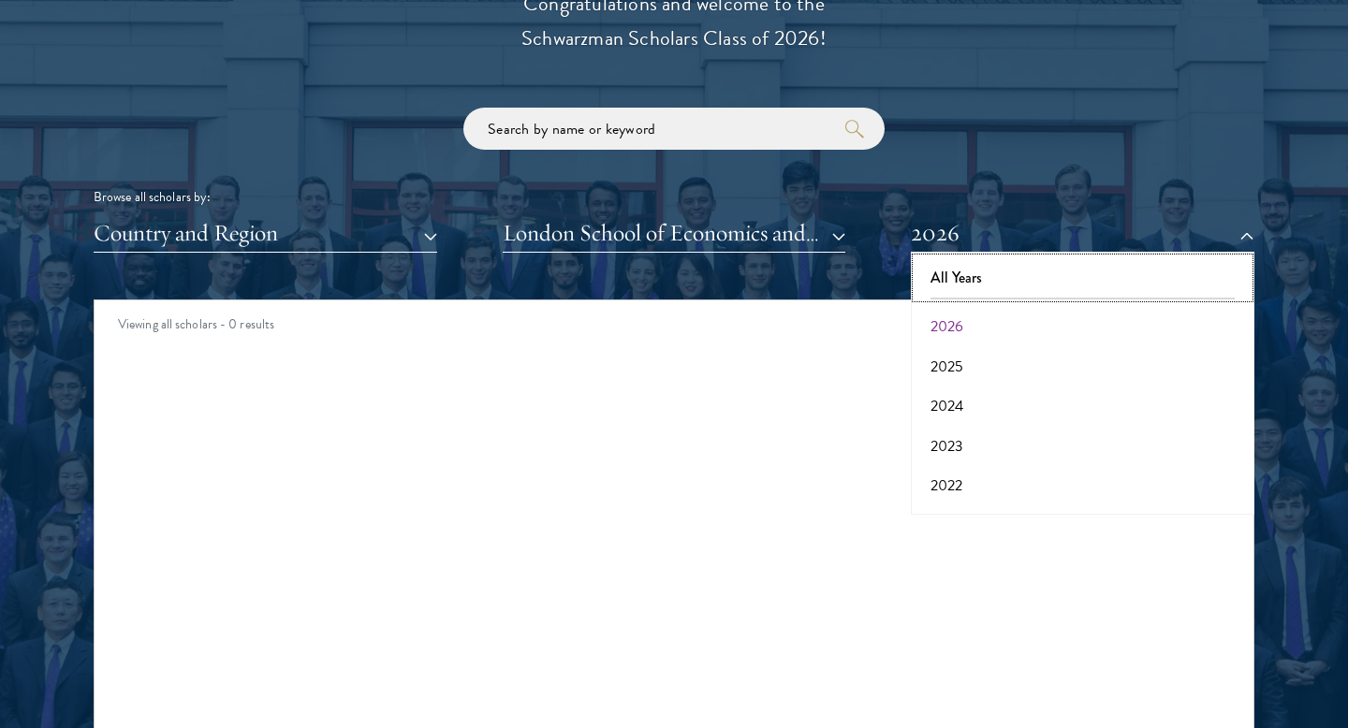
click at [947, 279] on button "All Years" at bounding box center [1082, 277] width 332 height 39
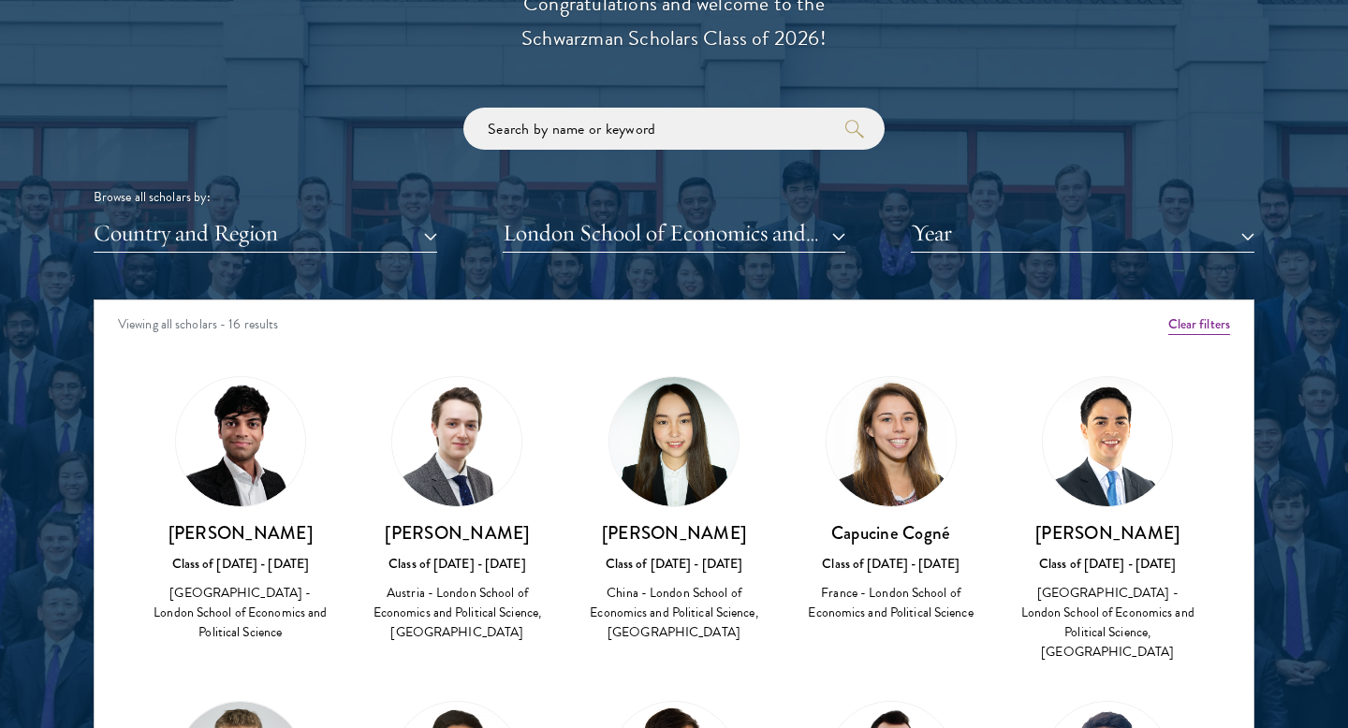
click at [249, 544] on h3 "[PERSON_NAME]" at bounding box center [241, 532] width 180 height 23
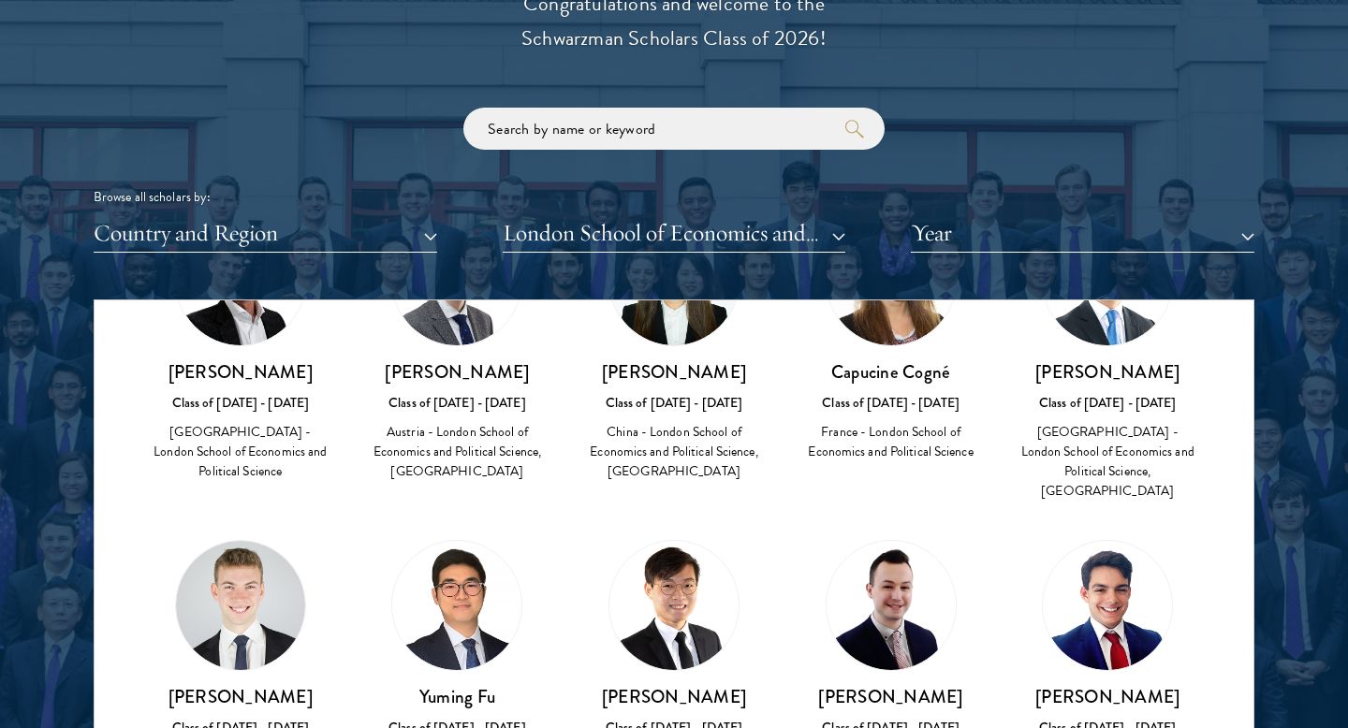
scroll to position [179, 0]
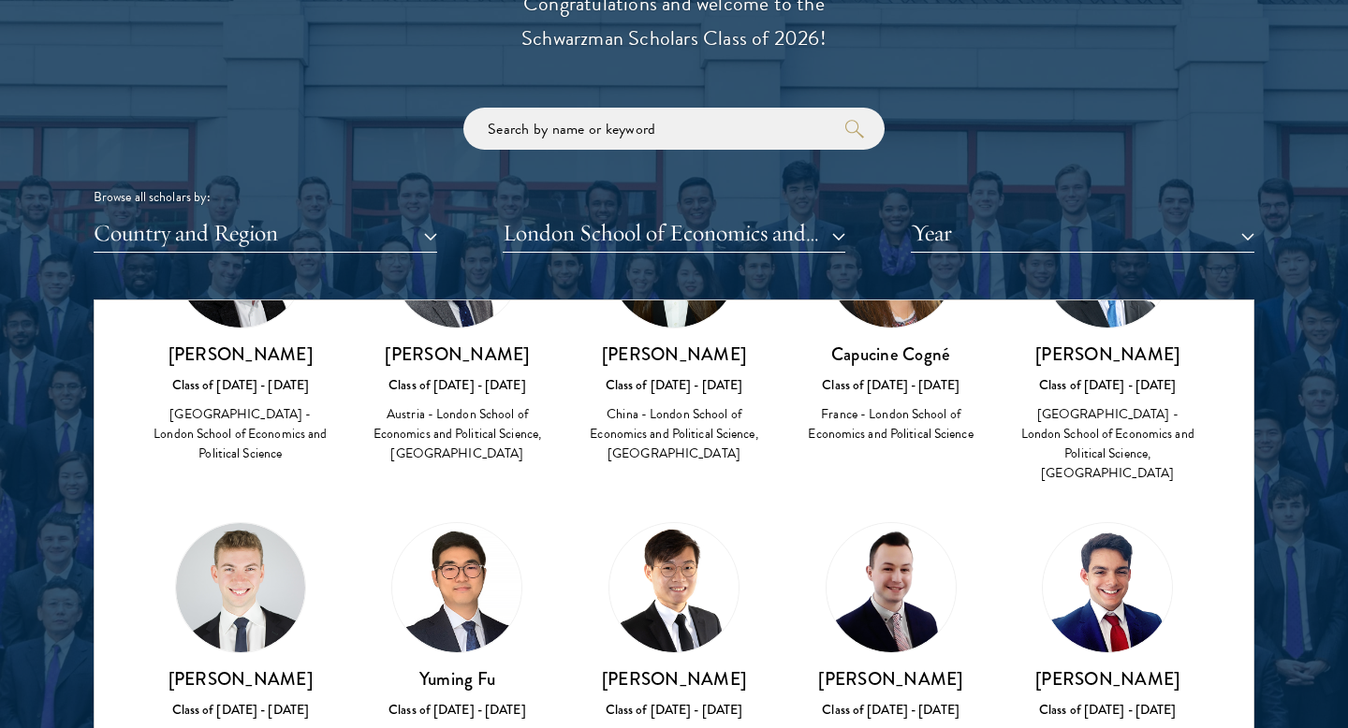
drag, startPoint x: 300, startPoint y: 354, endPoint x: 189, endPoint y: 356, distance: 111.4
click at [189, 356] on h3 "[PERSON_NAME]" at bounding box center [241, 354] width 180 height 23
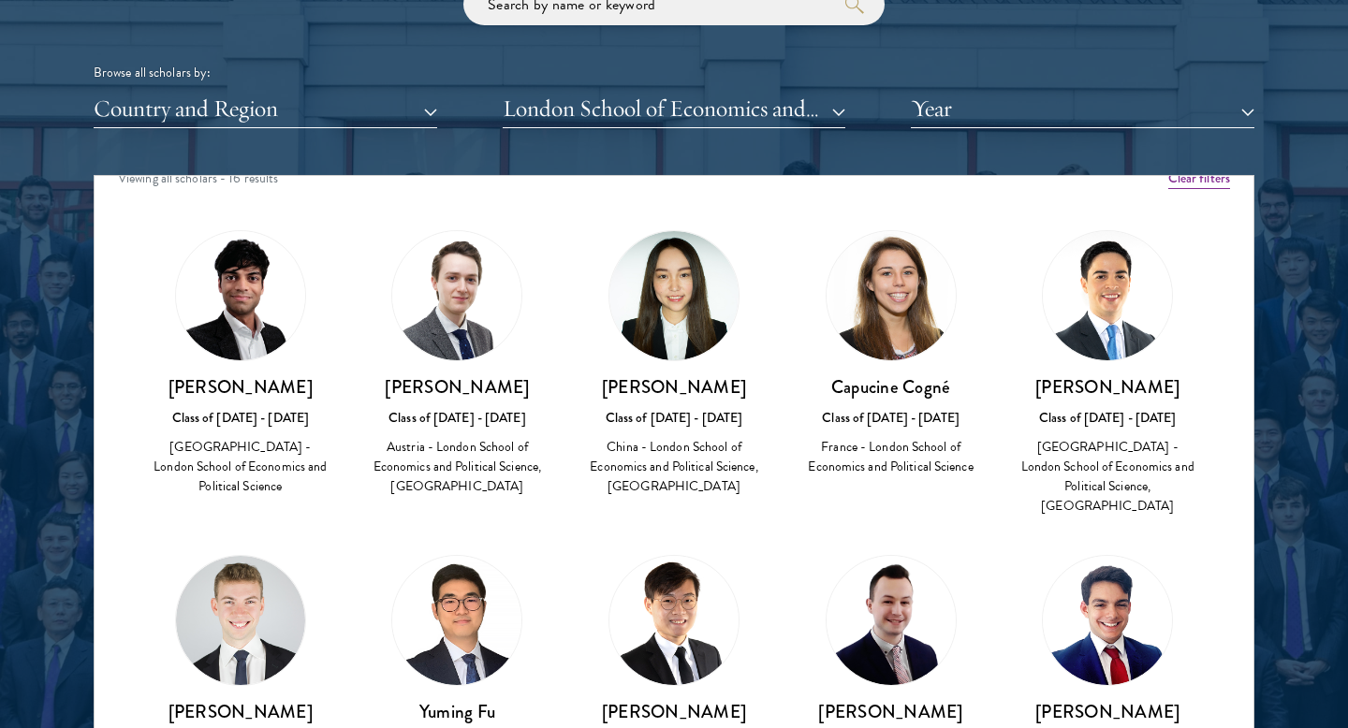
scroll to position [0, 0]
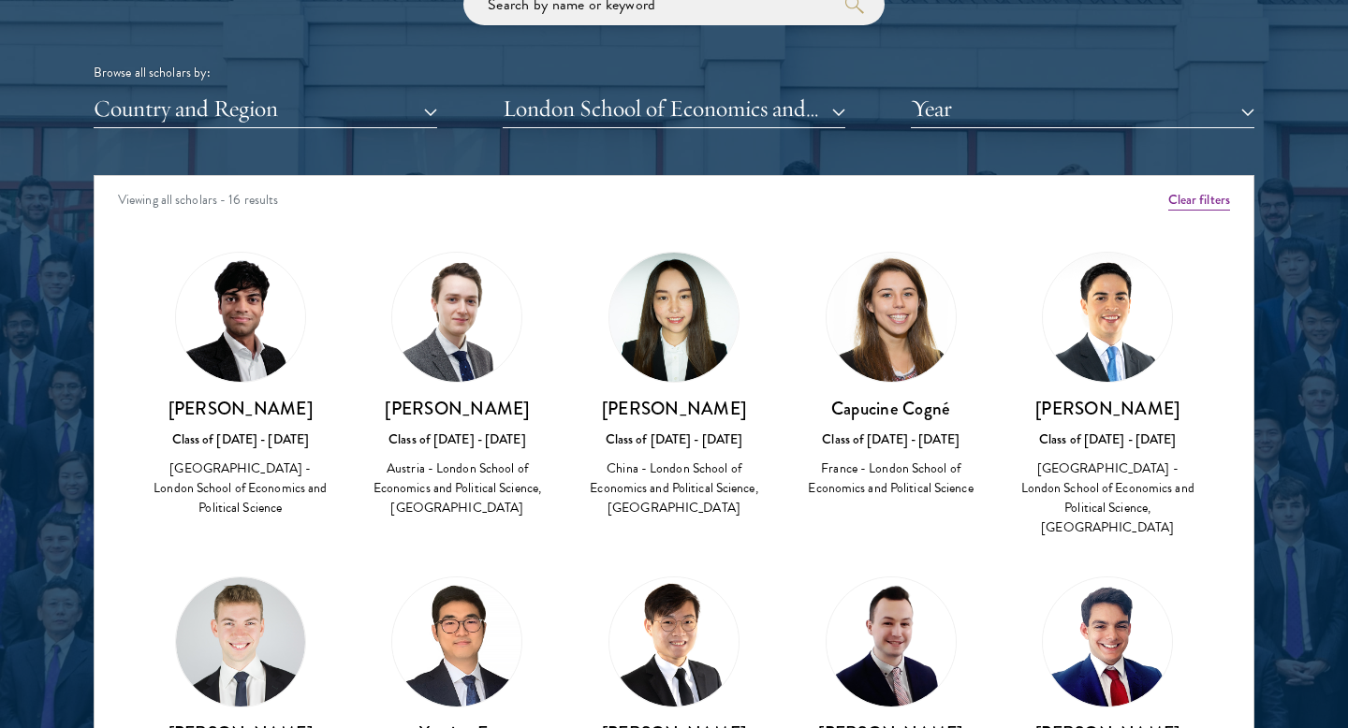
click at [760, 496] on div "China - London School of Economics and Political Science, [GEOGRAPHIC_DATA]" at bounding box center [674, 488] width 180 height 59
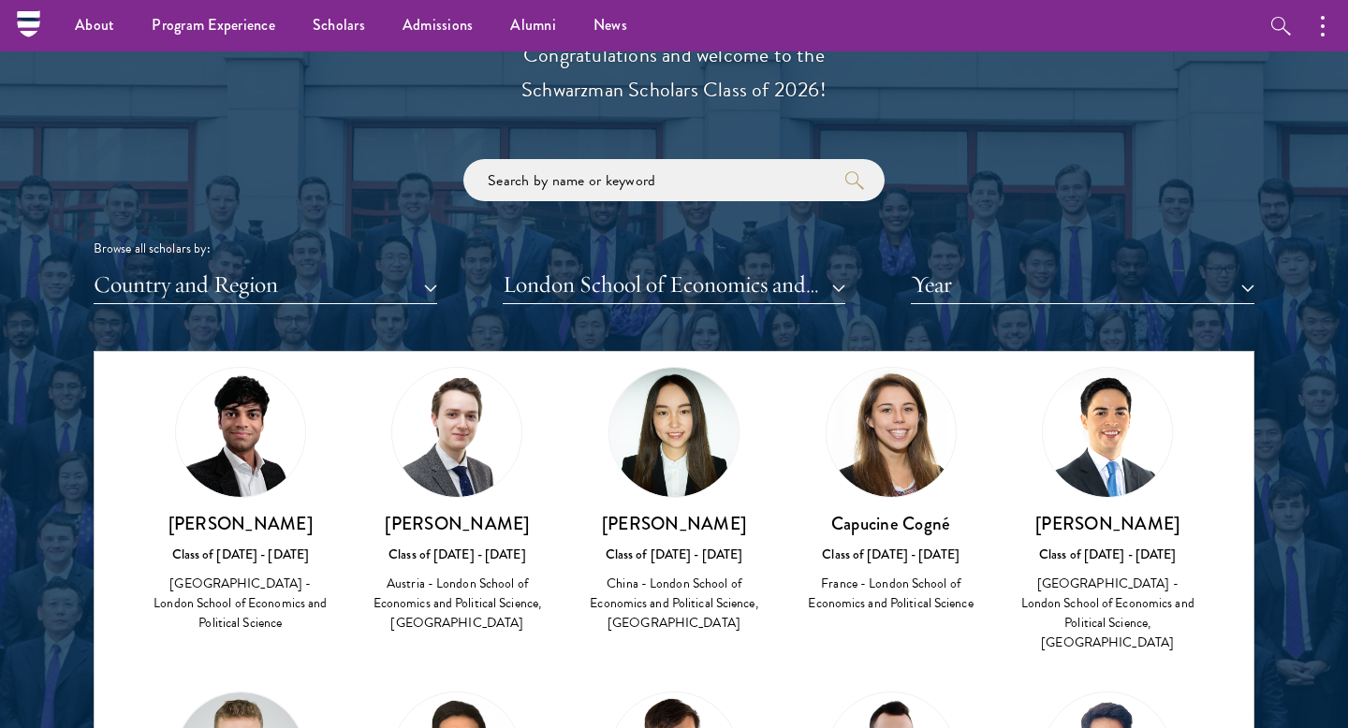
scroll to position [107, 0]
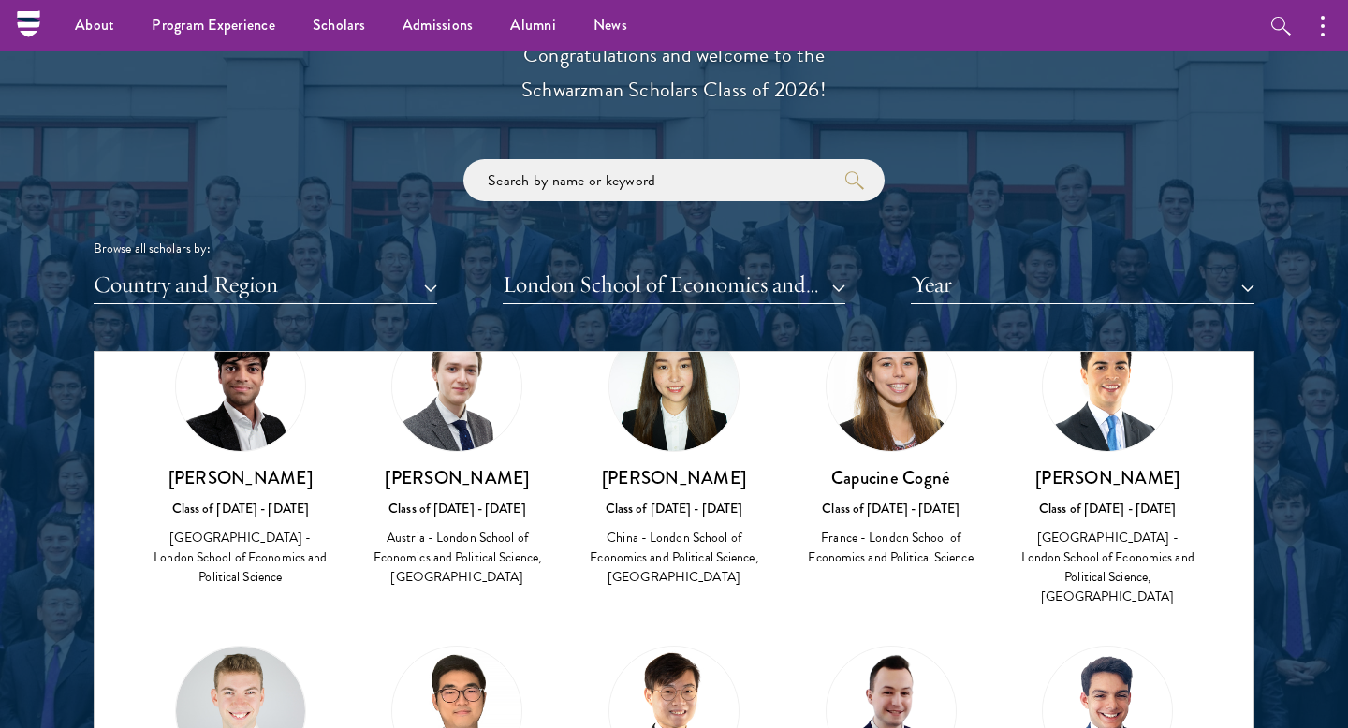
click at [260, 515] on div "Class of [DATE] - [DATE]" at bounding box center [241, 509] width 180 height 20
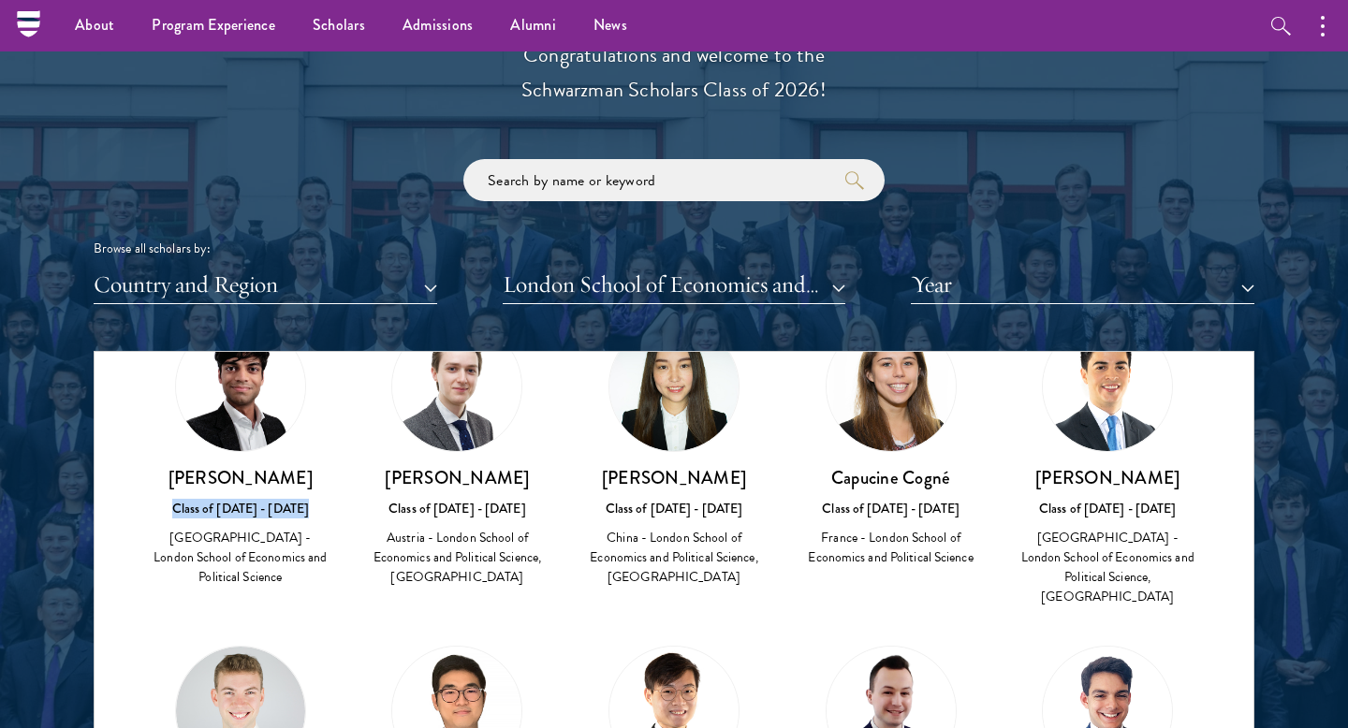
click at [260, 515] on div "Class of [DATE] - [DATE]" at bounding box center [241, 509] width 180 height 20
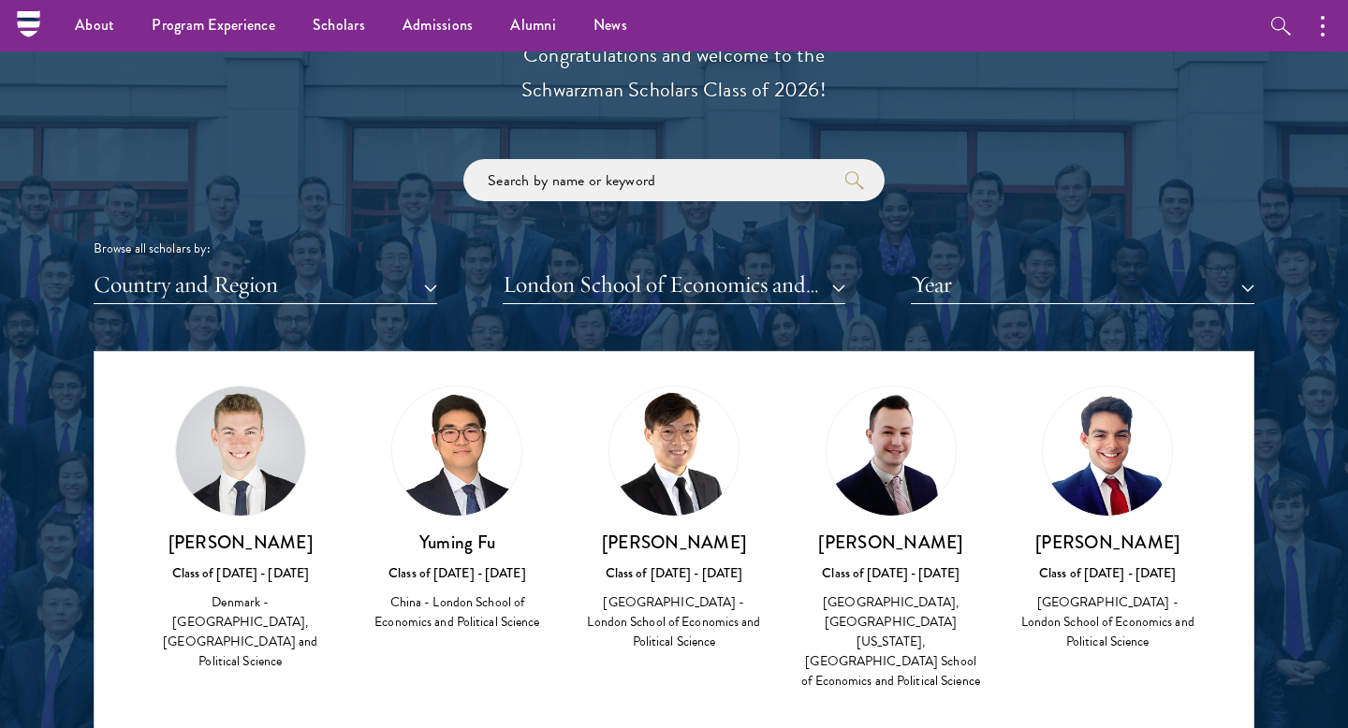
scroll to position [364, 0]
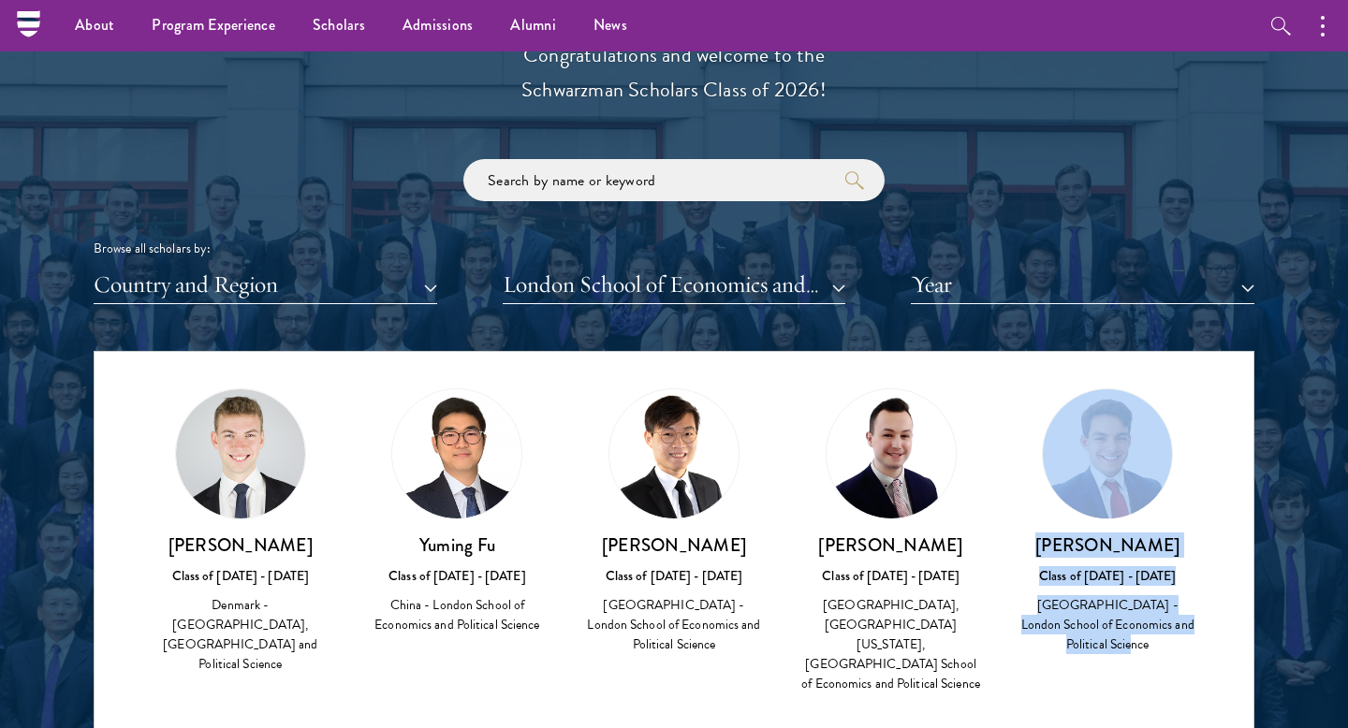
drag, startPoint x: 1135, startPoint y: 628, endPoint x: 1040, endPoint y: 440, distance: 211.0
click at [1040, 440] on div "[PERSON_NAME] Class of [DATE] - [DATE] [GEOGRAPHIC_DATA] - London School of Eco…" at bounding box center [1108, 522] width 180 height 268
click at [1012, 525] on div "[PERSON_NAME] Class of [DATE] - [DATE] [GEOGRAPHIC_DATA] - London School of Eco…" at bounding box center [1107, 522] width 217 height 305
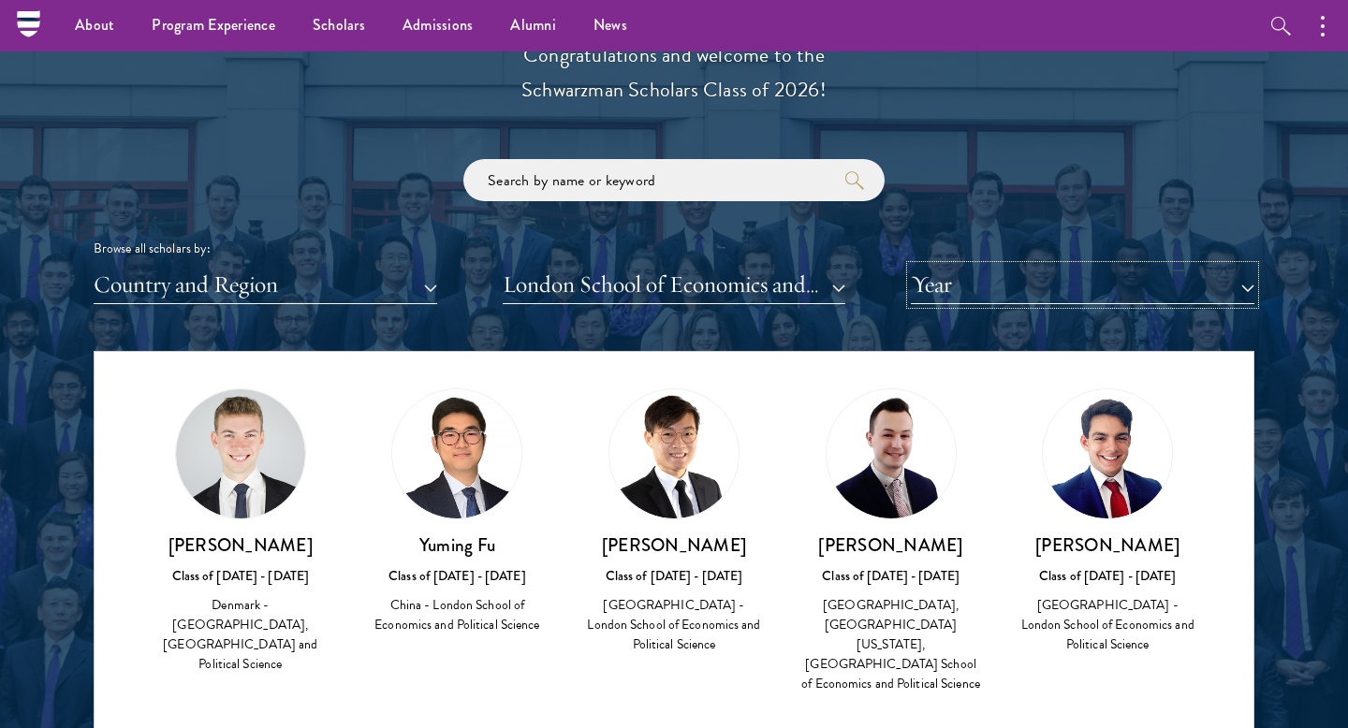
click at [1016, 283] on button "Year" at bounding box center [1083, 285] width 344 height 38
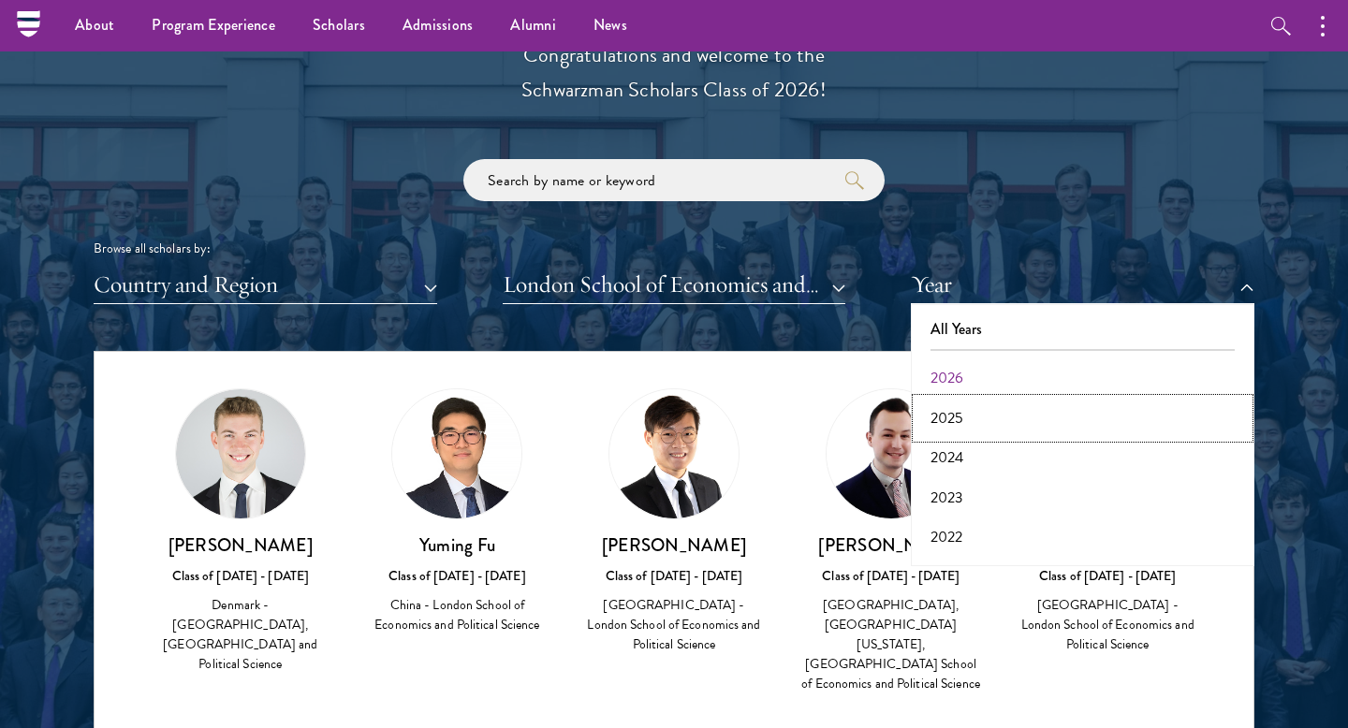
click at [969, 416] on button "2025" at bounding box center [1082, 418] width 332 height 39
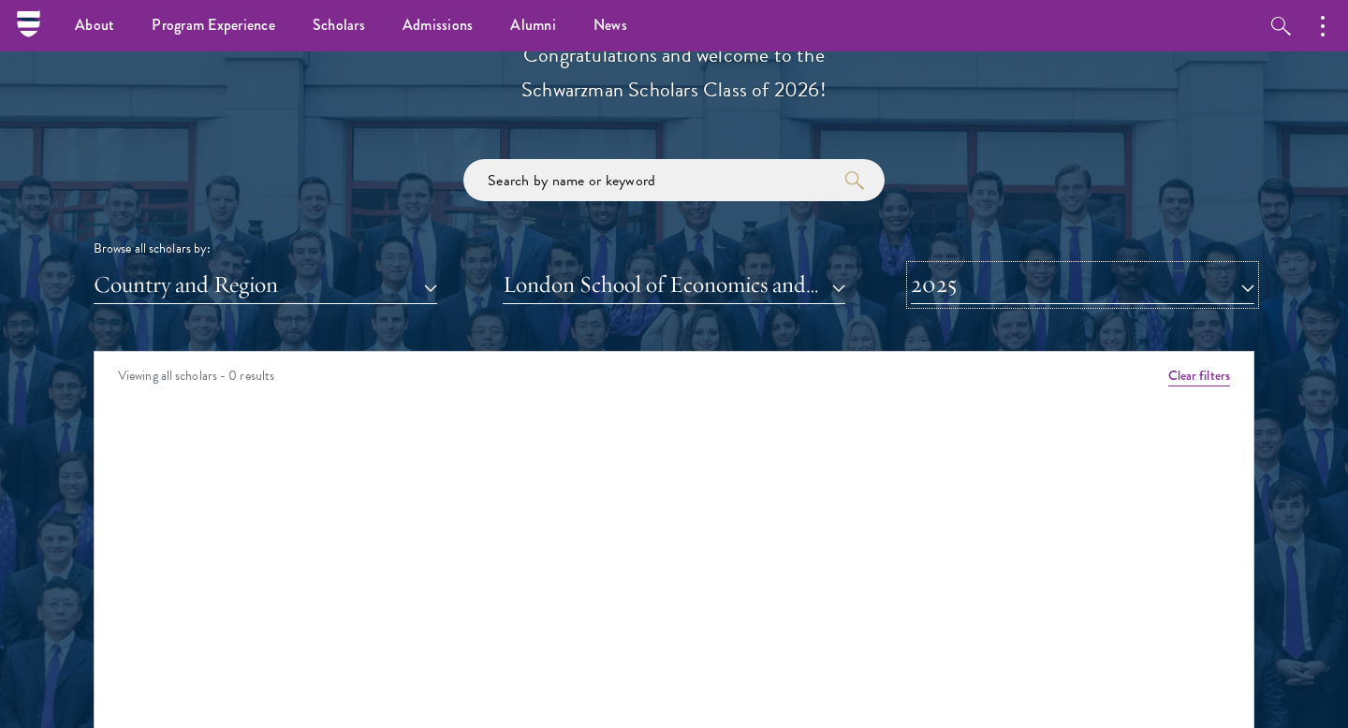
click at [993, 286] on button "2025" at bounding box center [1083, 285] width 344 height 38
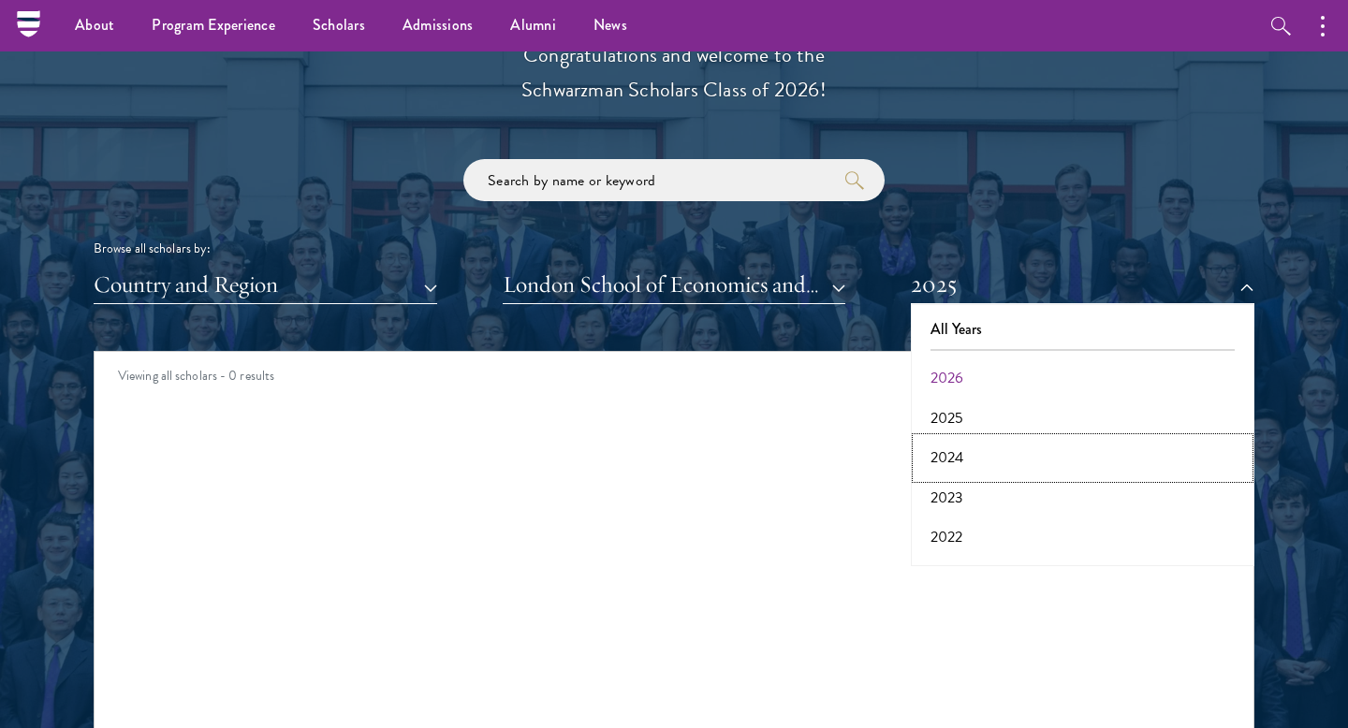
click at [941, 458] on button "2024" at bounding box center [1082, 457] width 332 height 39
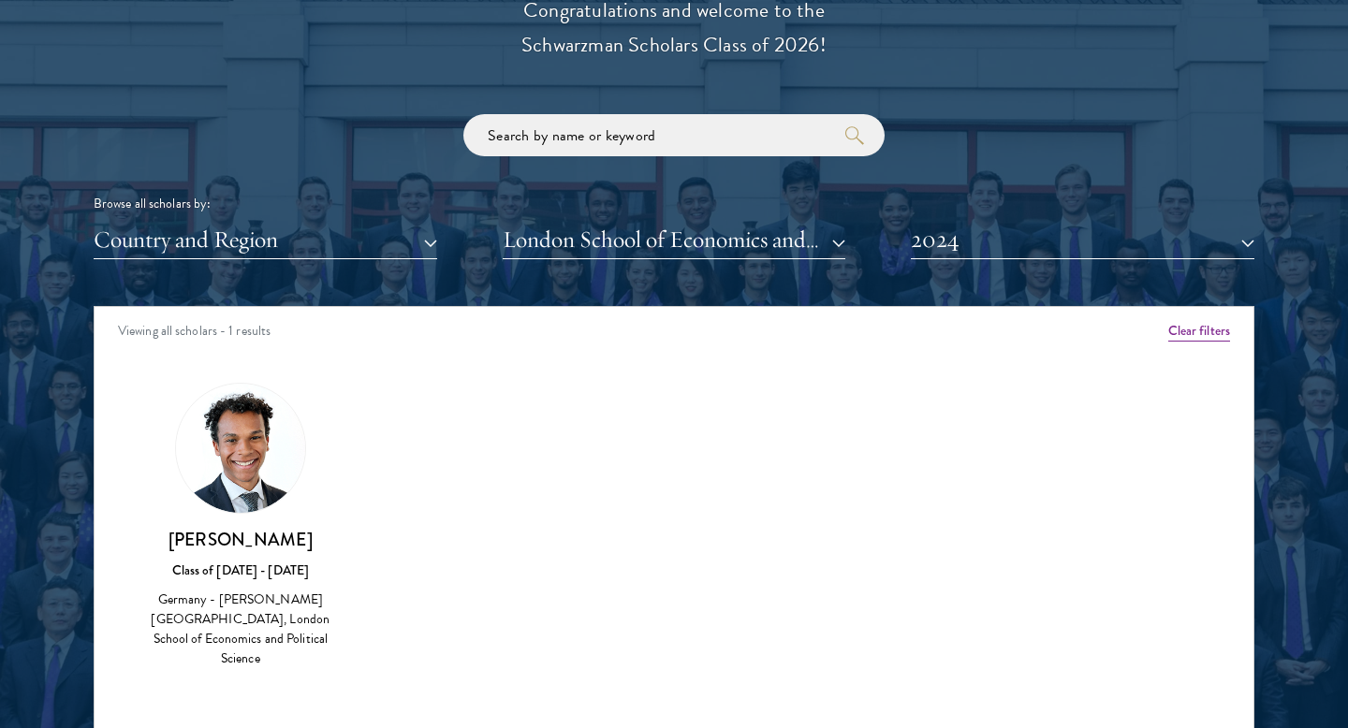
scroll to position [2204, 0]
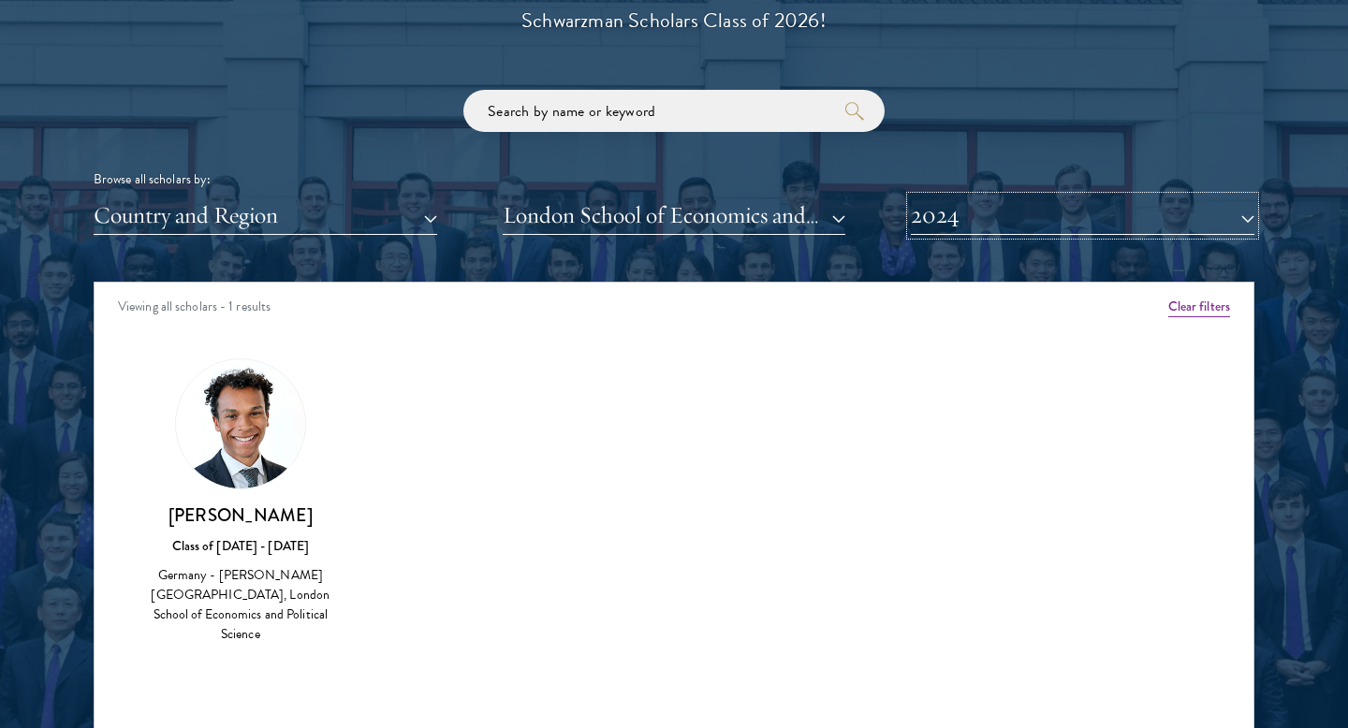
click at [1036, 209] on button "2024" at bounding box center [1083, 216] width 344 height 38
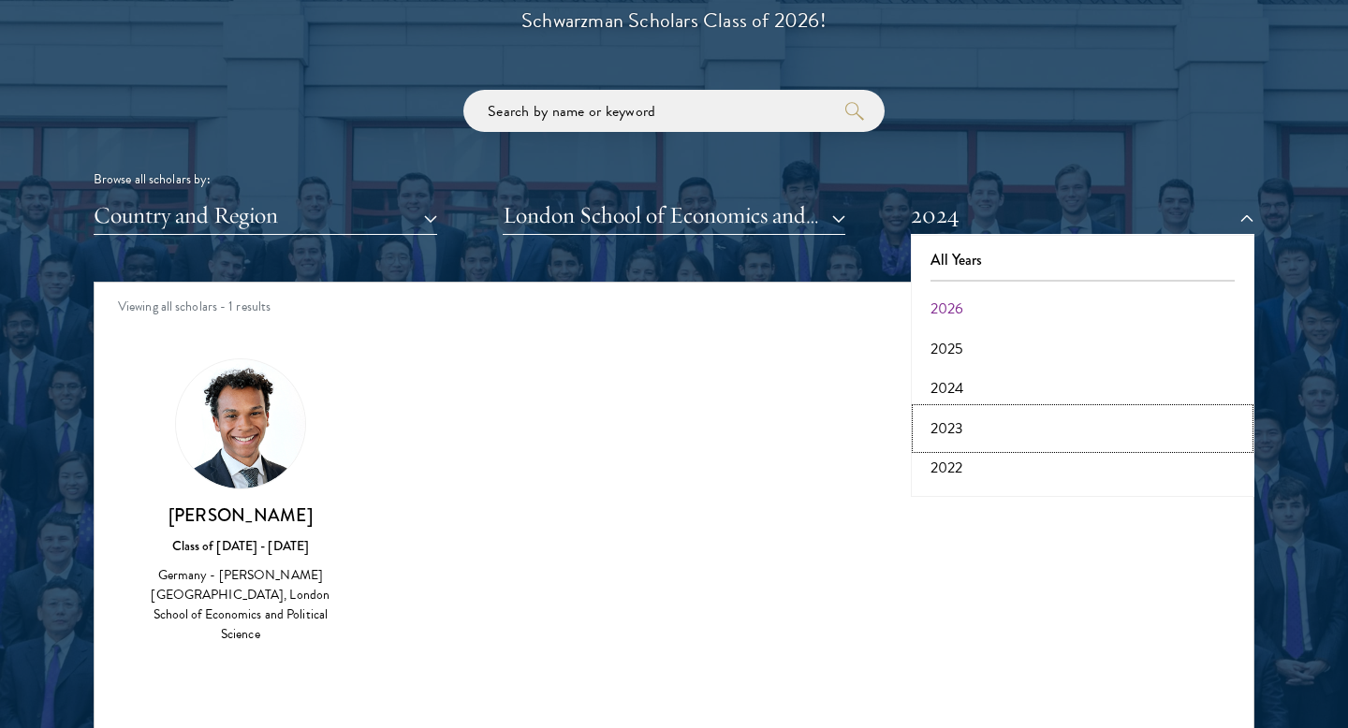
click at [956, 410] on button "2023" at bounding box center [1082, 428] width 332 height 39
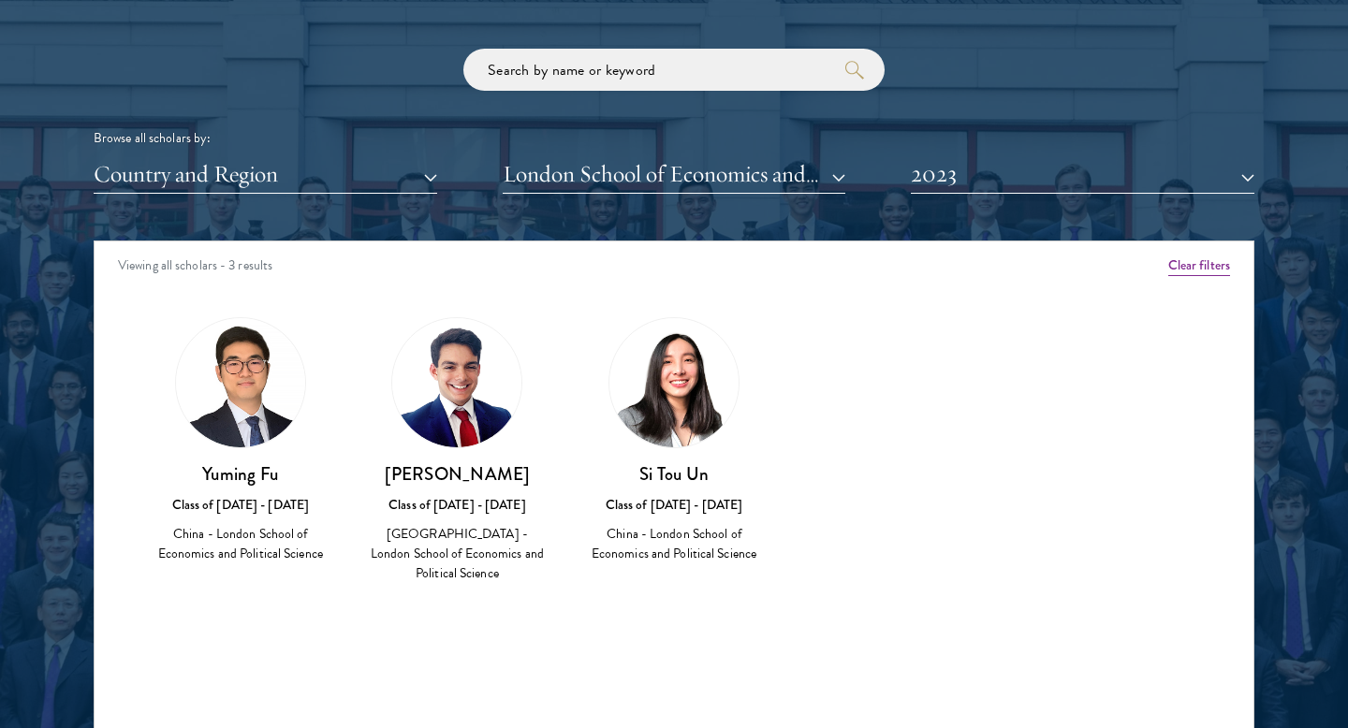
scroll to position [2256, 0]
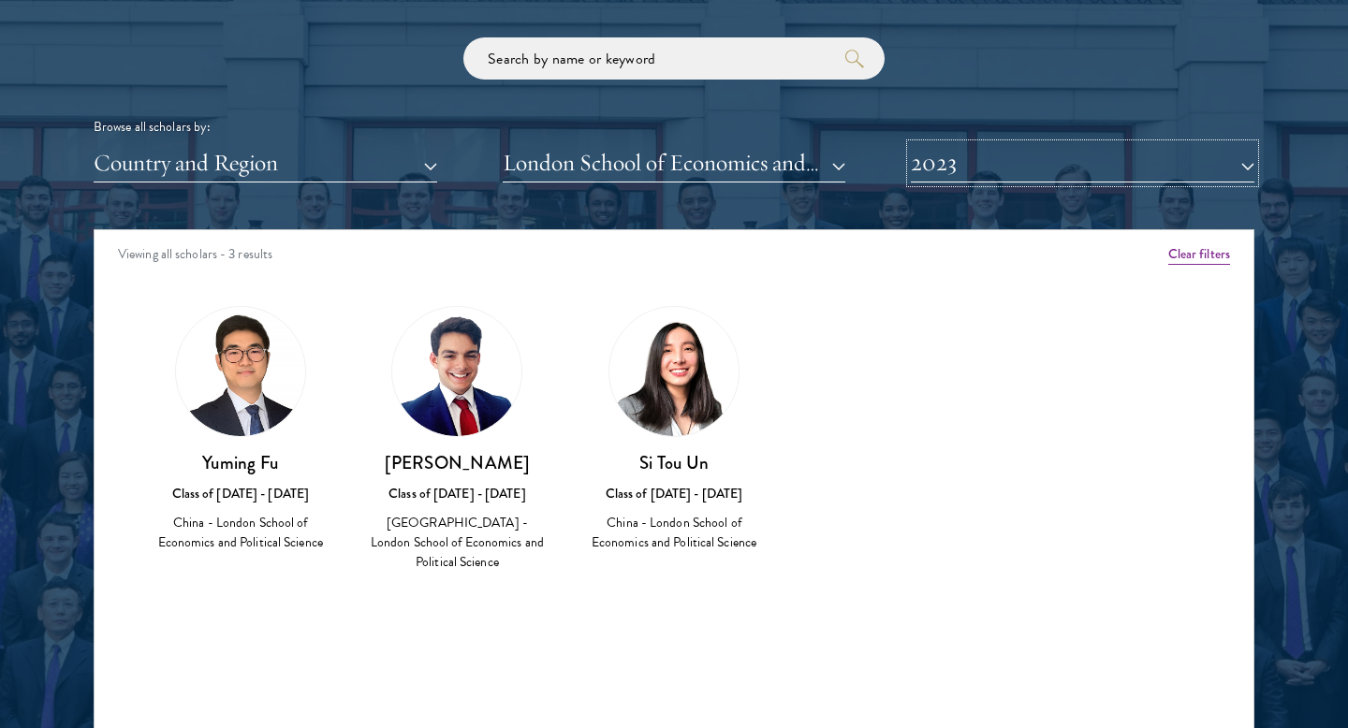
click at [972, 155] on button "2023" at bounding box center [1083, 163] width 344 height 38
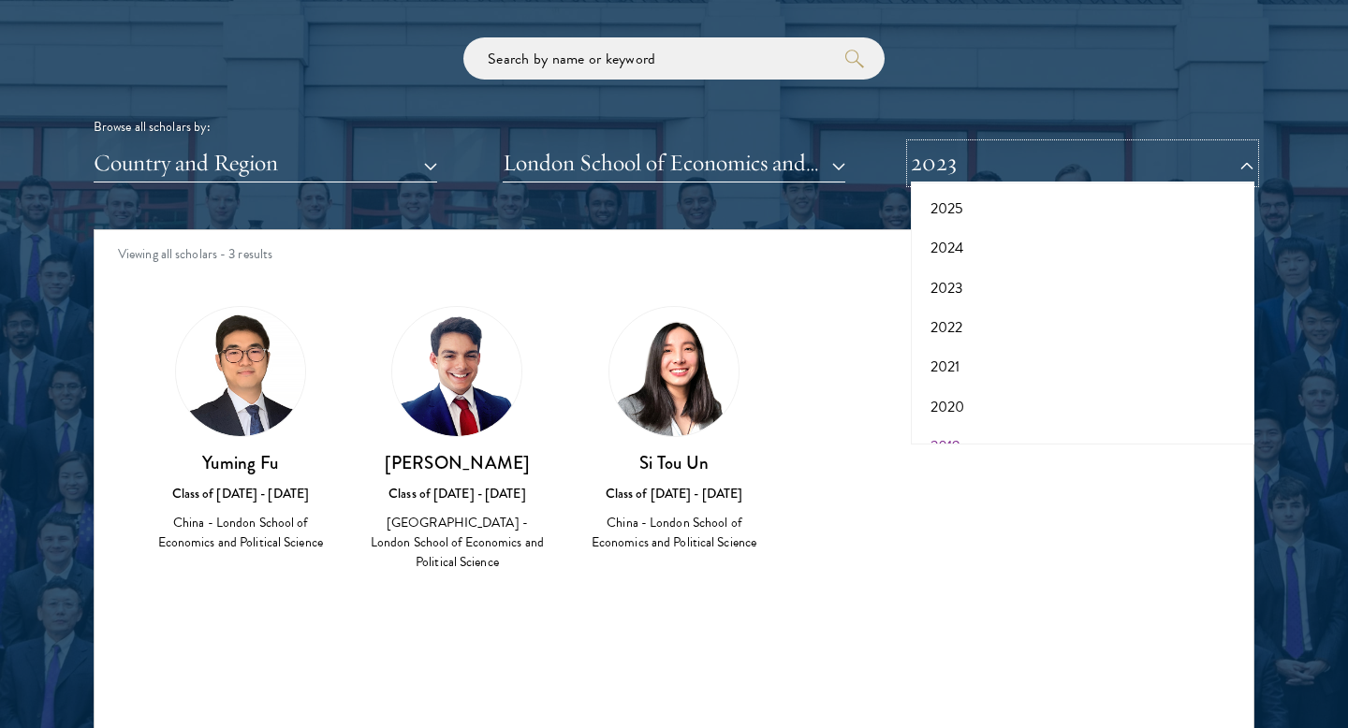
scroll to position [0, 0]
click at [952, 196] on button "All Years" at bounding box center [1082, 207] width 332 height 39
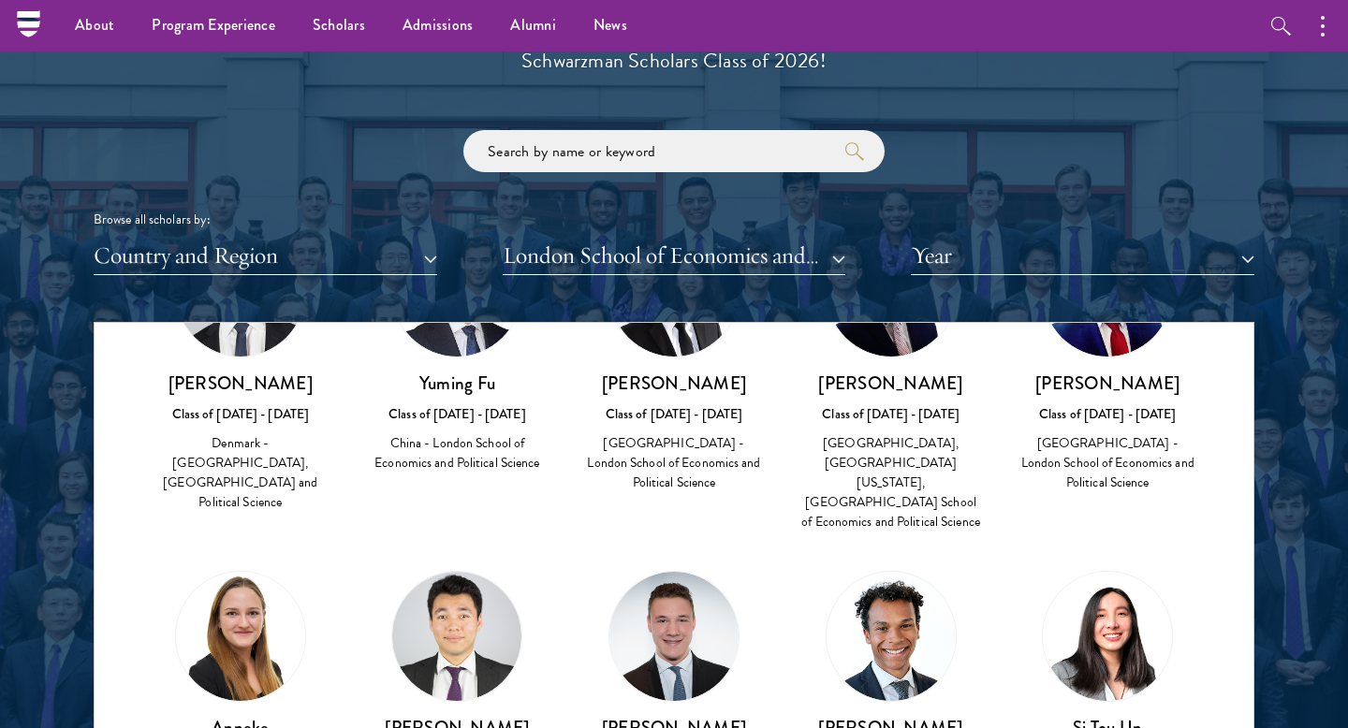
scroll to position [498, 0]
